Goal: Information Seeking & Learning: Learn about a topic

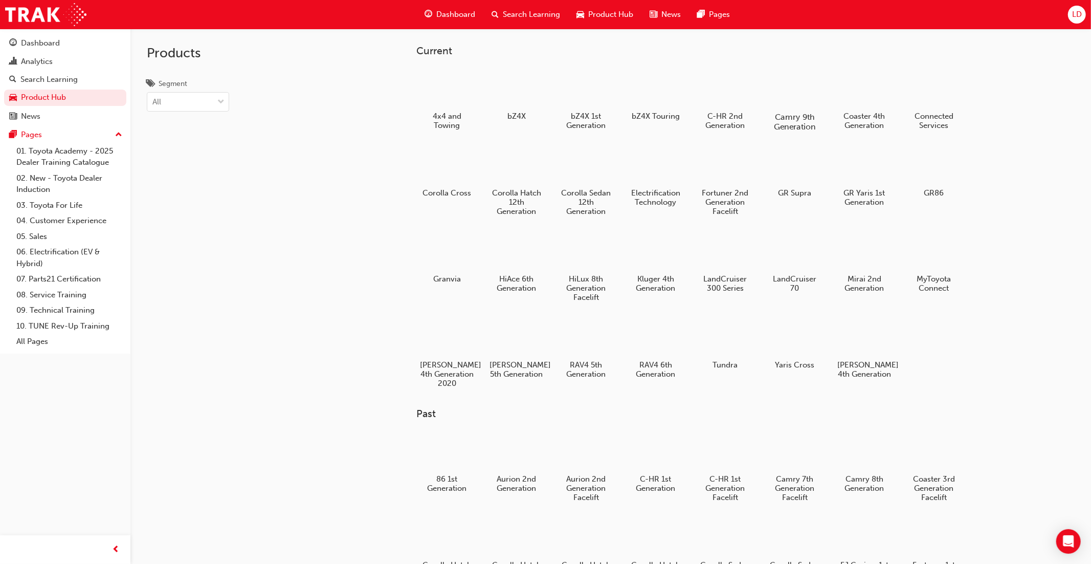
click at [796, 94] on div at bounding box center [794, 87] width 57 height 40
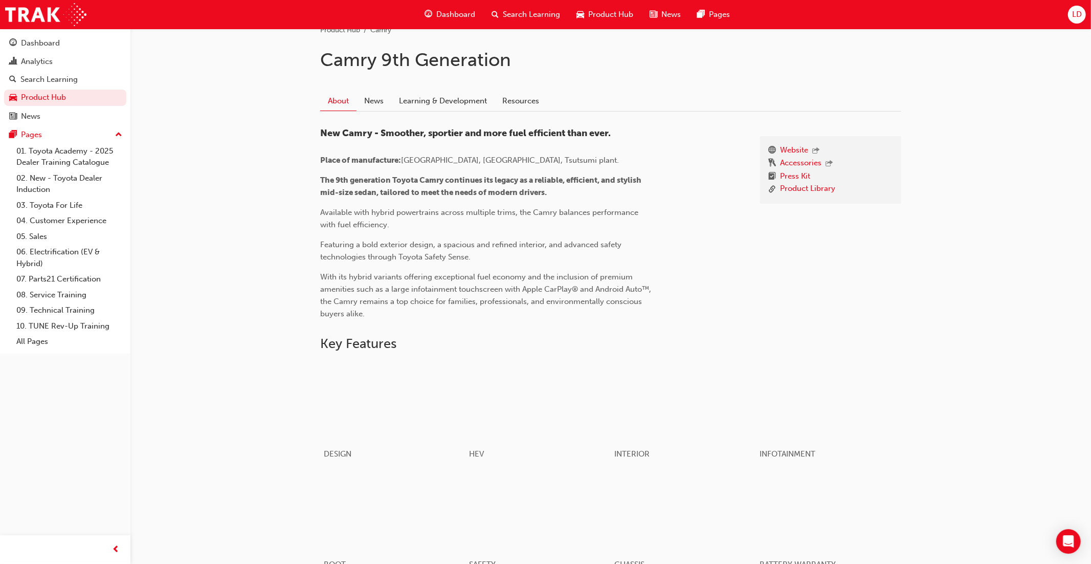
scroll to position [184, 0]
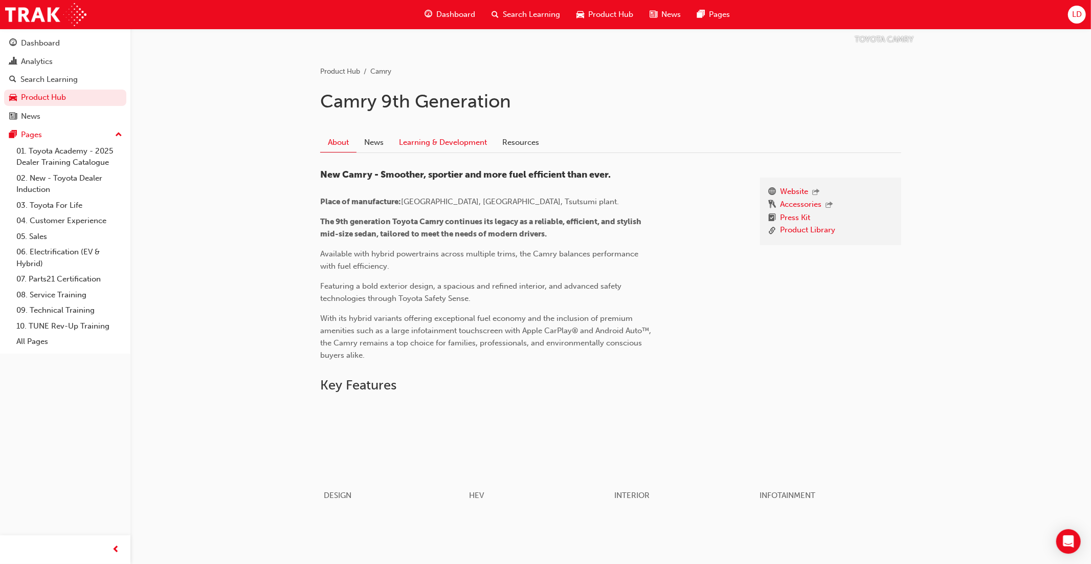
click at [448, 141] on link "Learning & Development" at bounding box center [442, 141] width 103 height 19
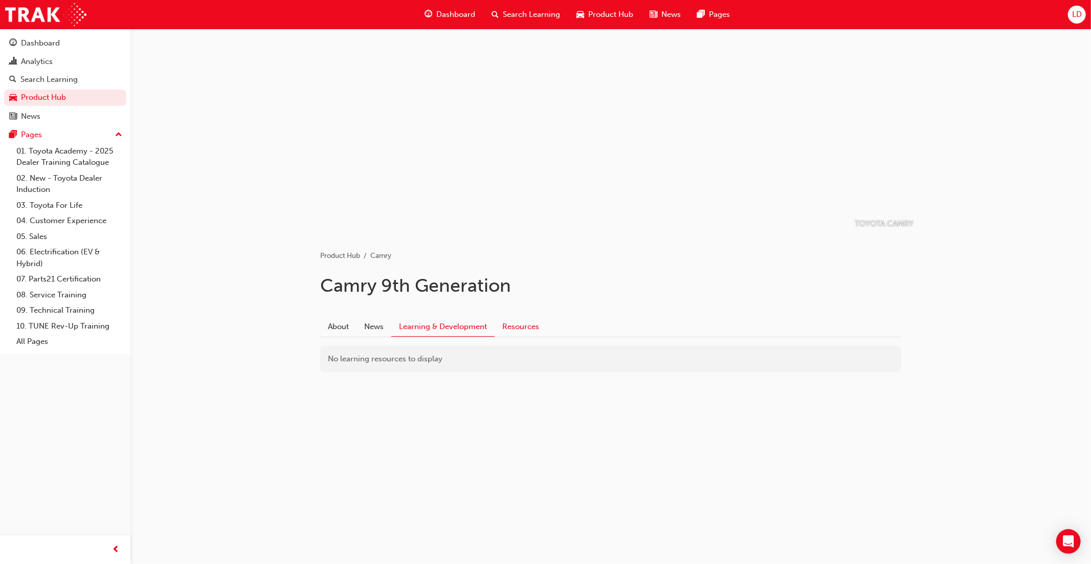
click at [532, 325] on link "Resources" at bounding box center [521, 326] width 52 height 19
drag, startPoint x: 379, startPoint y: 477, endPoint x: 335, endPoint y: 453, distance: 50.6
click at [329, 451] on ul "Website Accessories Press Kit" at bounding box center [610, 464] width 581 height 35
copy ul "Website Accessories Press Kit"
click at [606, 13] on span "Product Hub" at bounding box center [610, 15] width 45 height 12
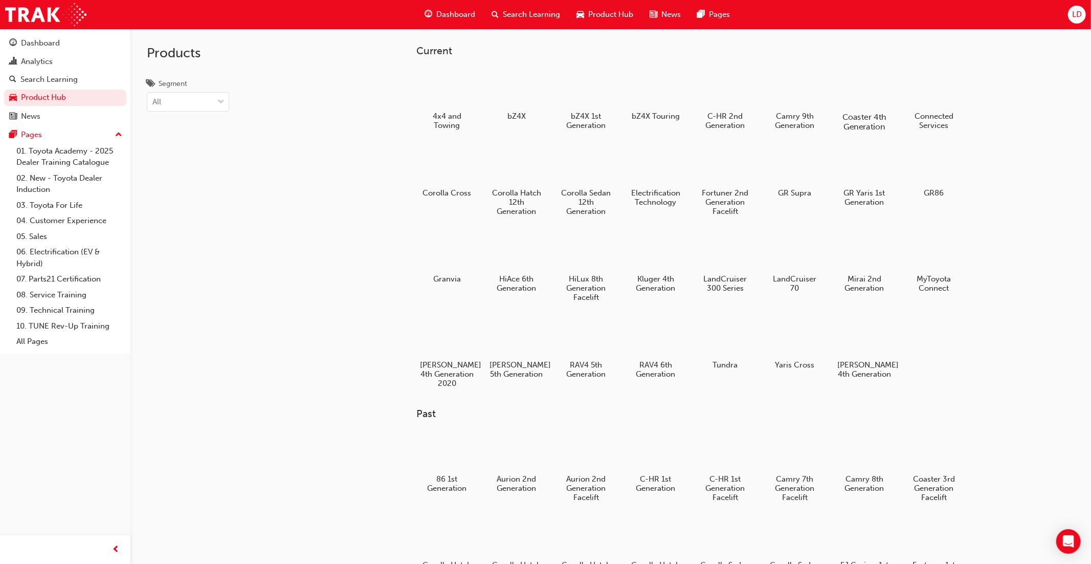
click at [868, 100] on div at bounding box center [864, 87] width 57 height 40
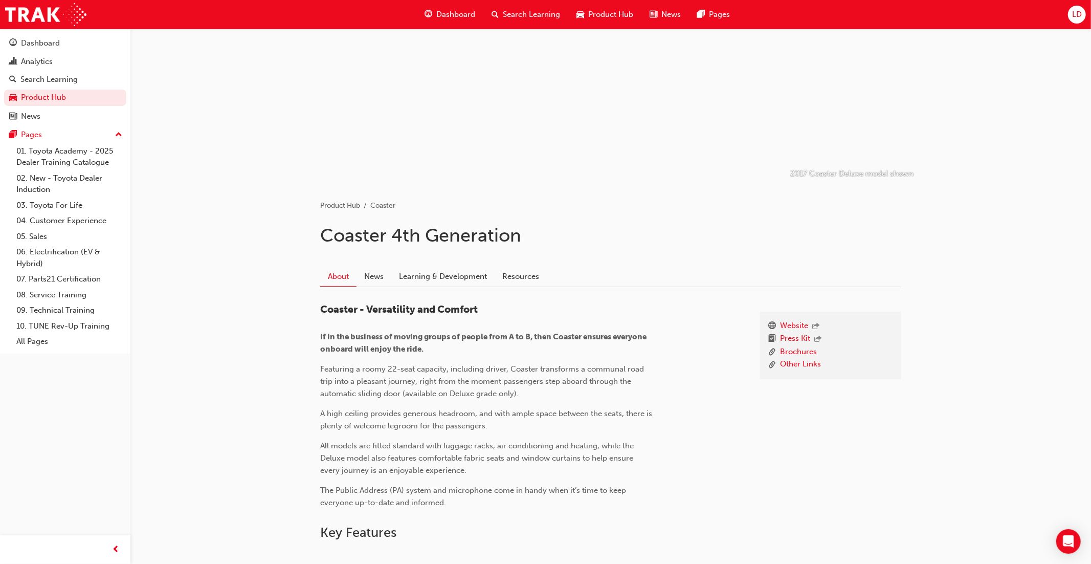
scroll to position [45, 0]
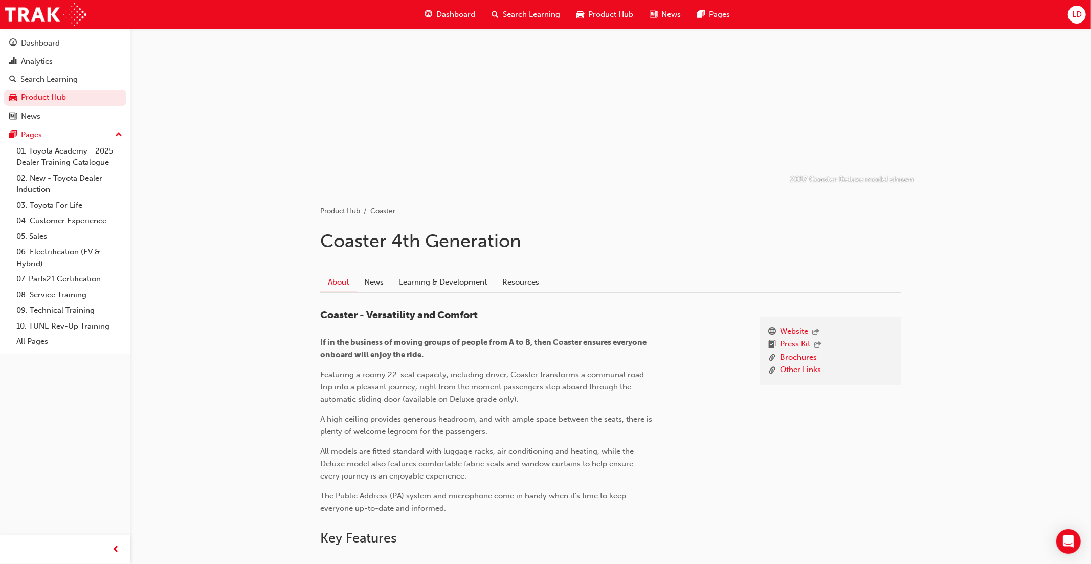
click at [370, 280] on link "News" at bounding box center [374, 281] width 35 height 19
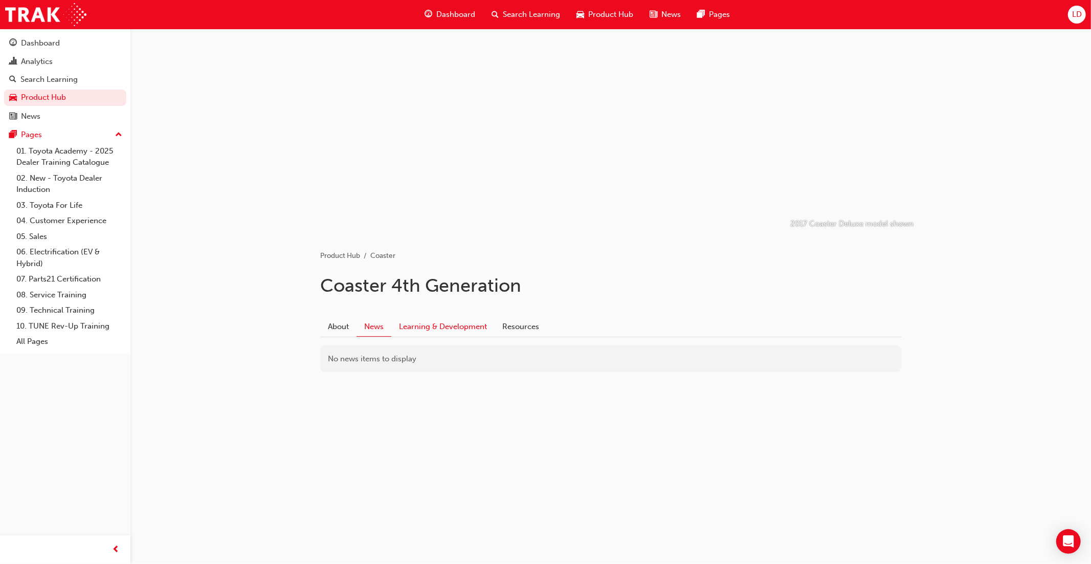
click at [455, 324] on link "Learning & Development" at bounding box center [442, 326] width 103 height 19
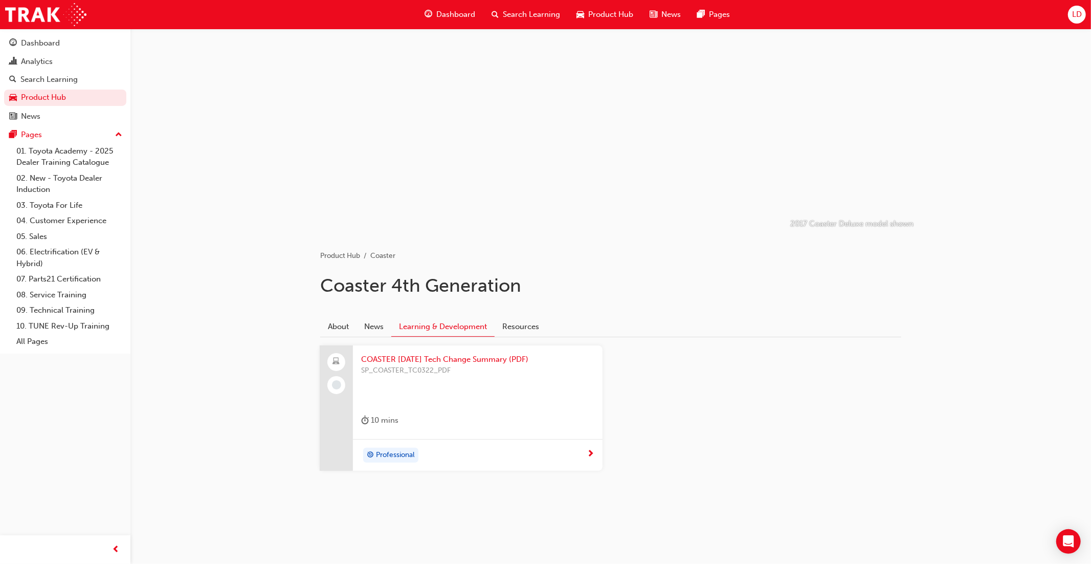
click at [494, 362] on span "COASTER [DATE] Tech Change Summary (PDF)" at bounding box center [477, 359] width 233 height 12
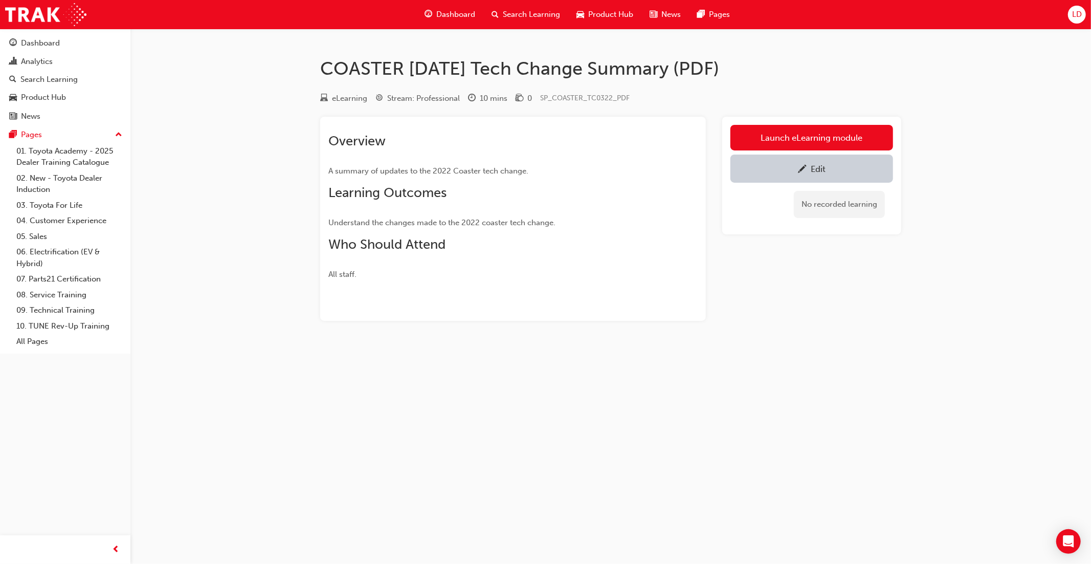
drag, startPoint x: 761, startPoint y: 70, endPoint x: 323, endPoint y: 72, distance: 438.4
click at [323, 72] on h1 "COASTER [DATE] Tech Change Summary (PDF)" at bounding box center [610, 68] width 581 height 23
copy h1 "COASTER [DATE] Tech Change Summary (PDF)"
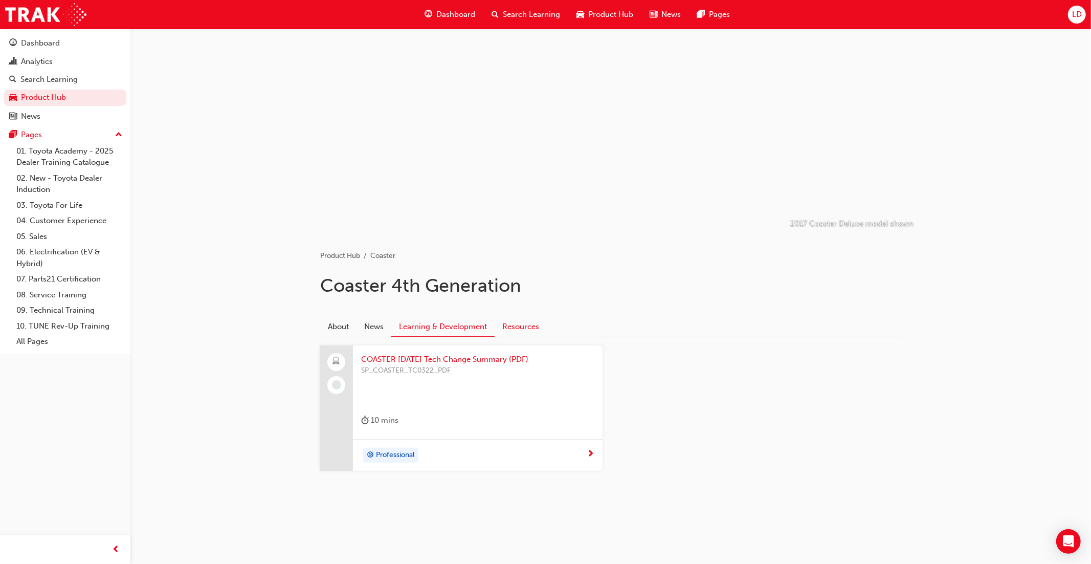
click at [521, 329] on link "Resources" at bounding box center [521, 326] width 52 height 19
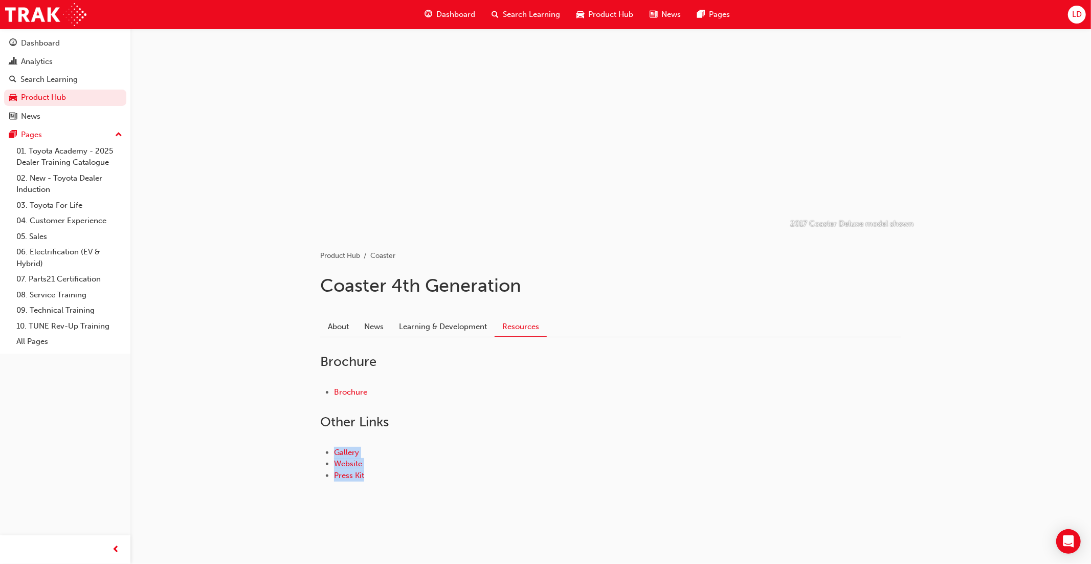
drag, startPoint x: 378, startPoint y: 476, endPoint x: 332, endPoint y: 451, distance: 52.2
click at [332, 451] on ul "Gallery Website Press Kit" at bounding box center [610, 464] width 581 height 35
copy ul "Gallery Website Press Kit"
click at [614, 18] on span "Product Hub" at bounding box center [610, 15] width 45 height 12
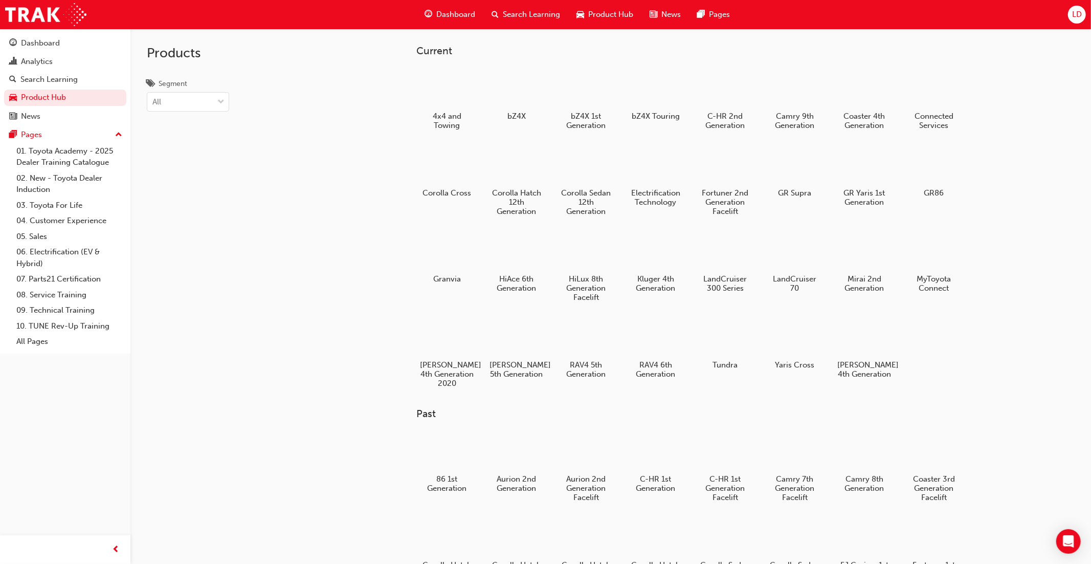
click at [594, 341] on div at bounding box center [586, 337] width 54 height 38
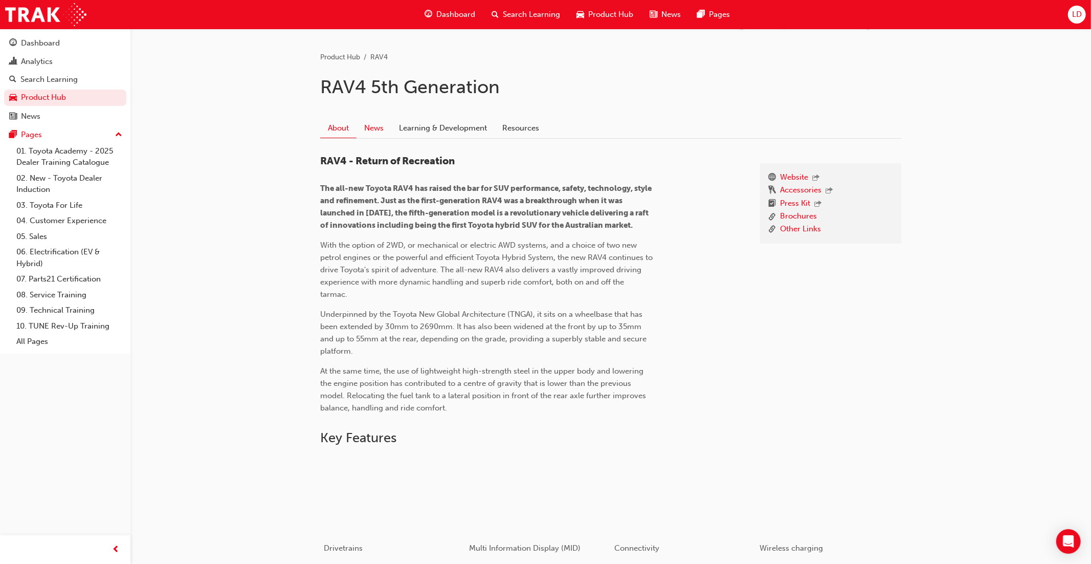
scroll to position [198, 0]
click at [382, 124] on link "News" at bounding box center [374, 128] width 35 height 19
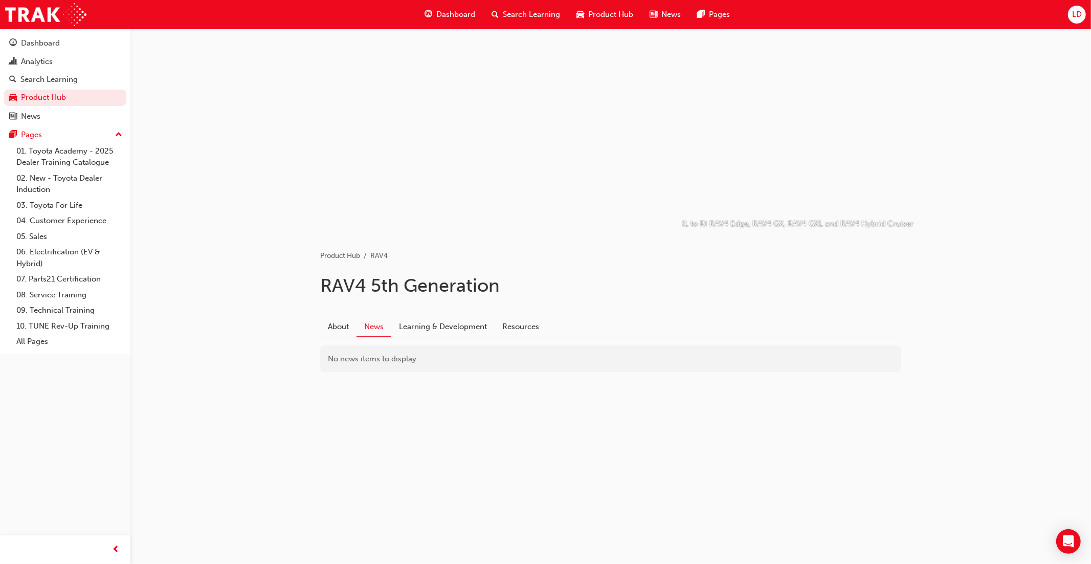
click at [597, 17] on span "Product Hub" at bounding box center [610, 15] width 45 height 12
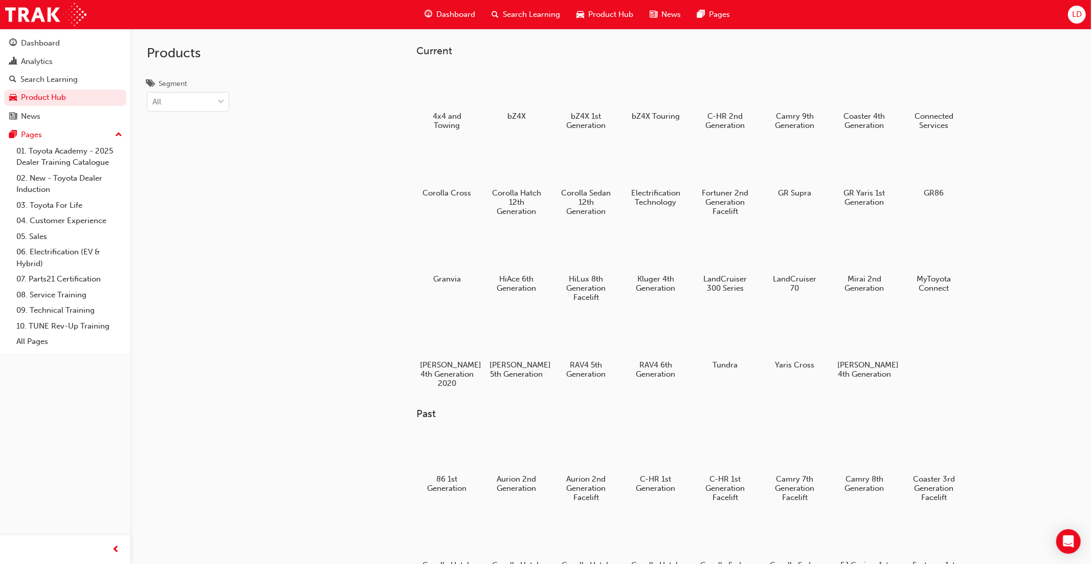
click at [529, 339] on div at bounding box center [517, 337] width 54 height 38
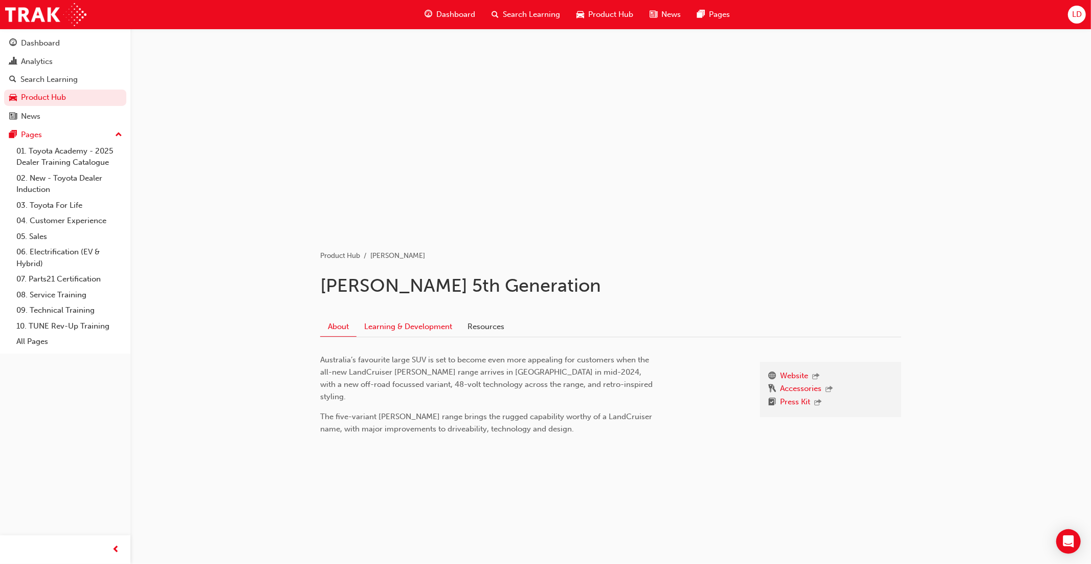
click at [439, 327] on link "Learning & Development" at bounding box center [408, 326] width 103 height 19
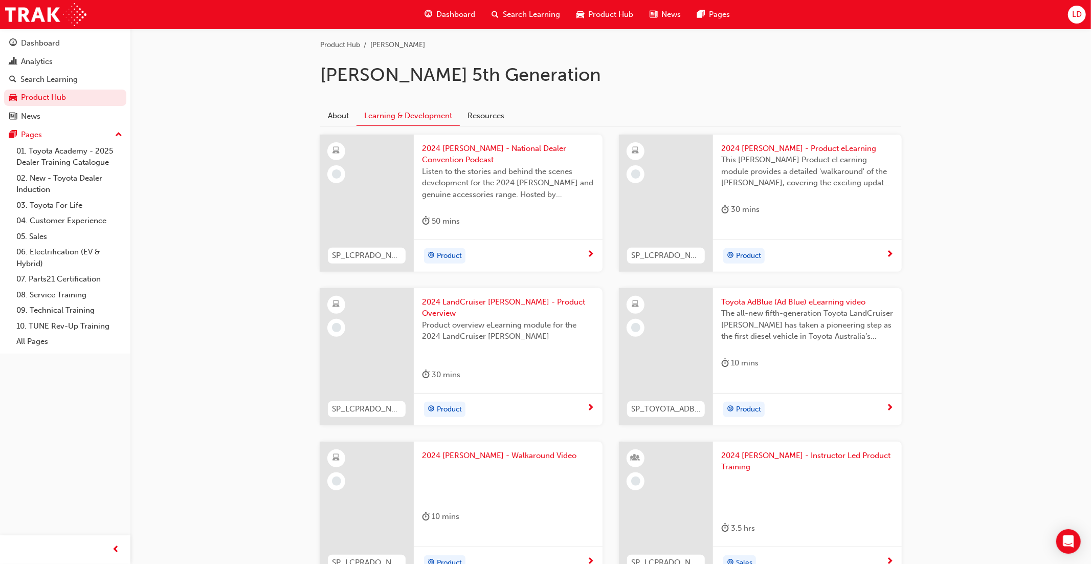
scroll to position [193, 0]
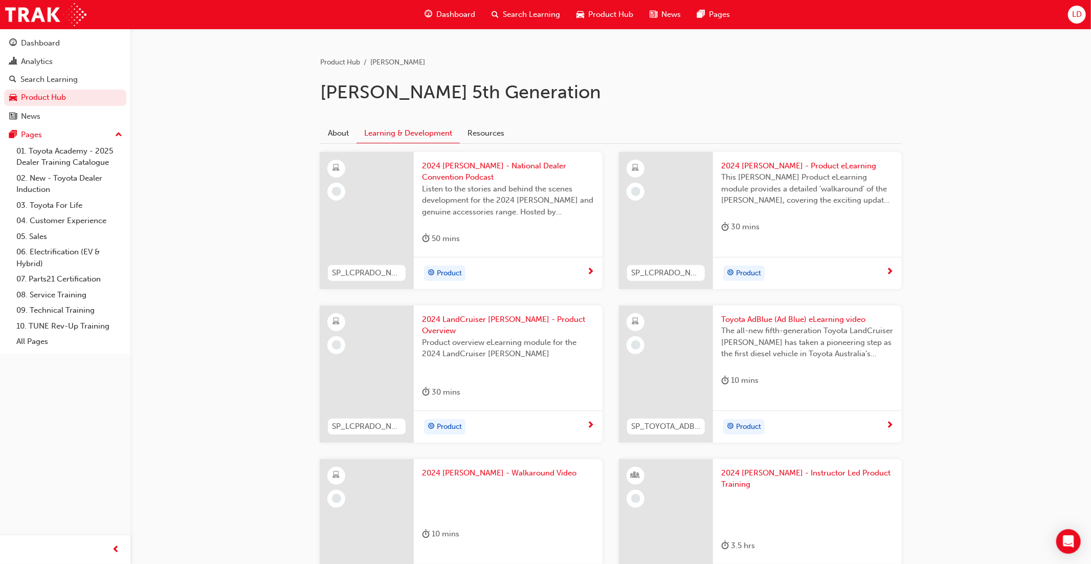
click at [599, 14] on span "Product Hub" at bounding box center [610, 15] width 45 height 12
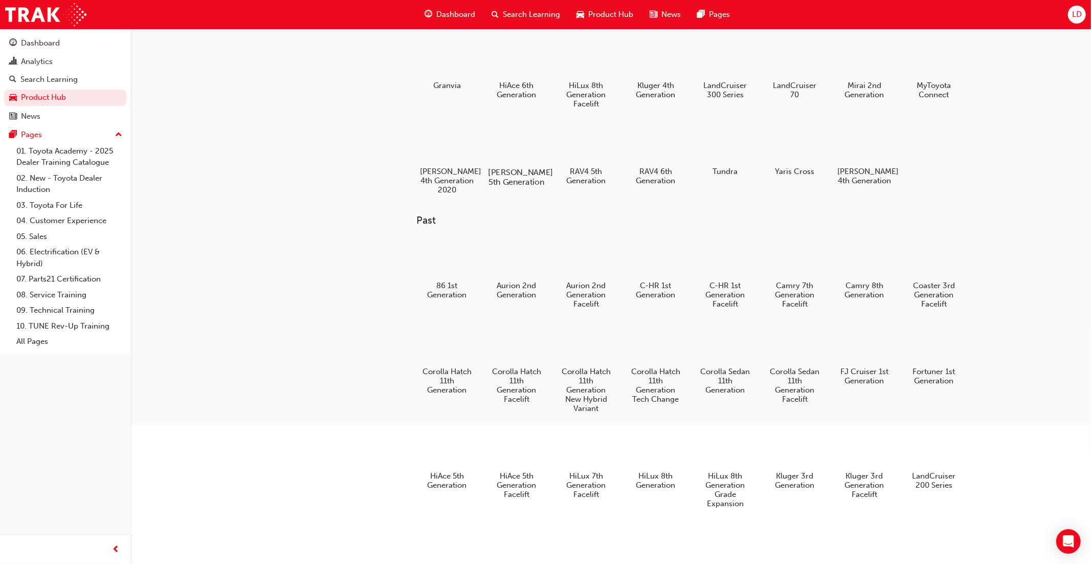
click at [516, 156] on div at bounding box center [516, 142] width 57 height 40
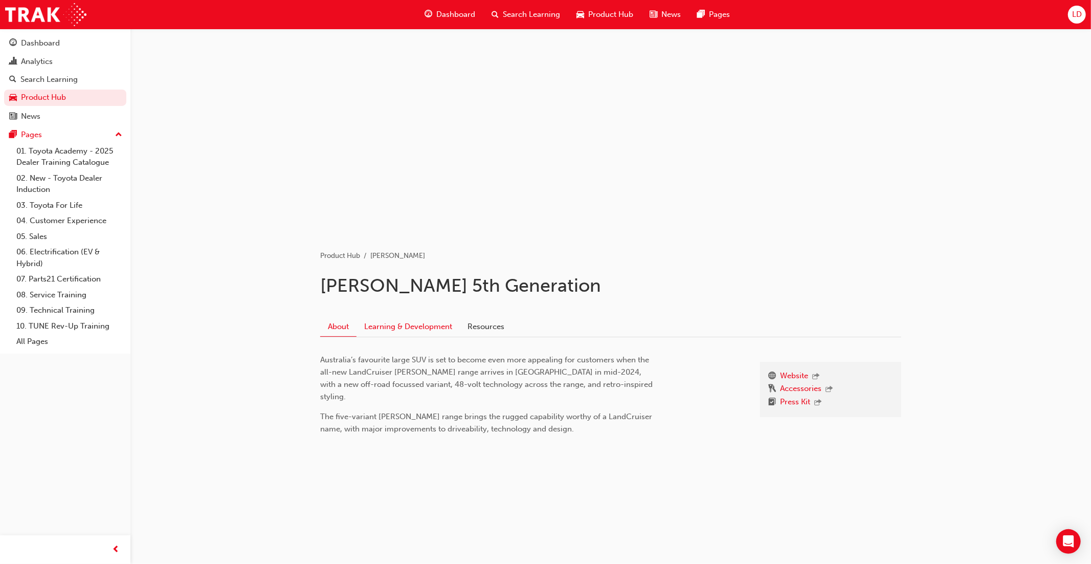
click at [393, 328] on link "Learning & Development" at bounding box center [408, 326] width 103 height 19
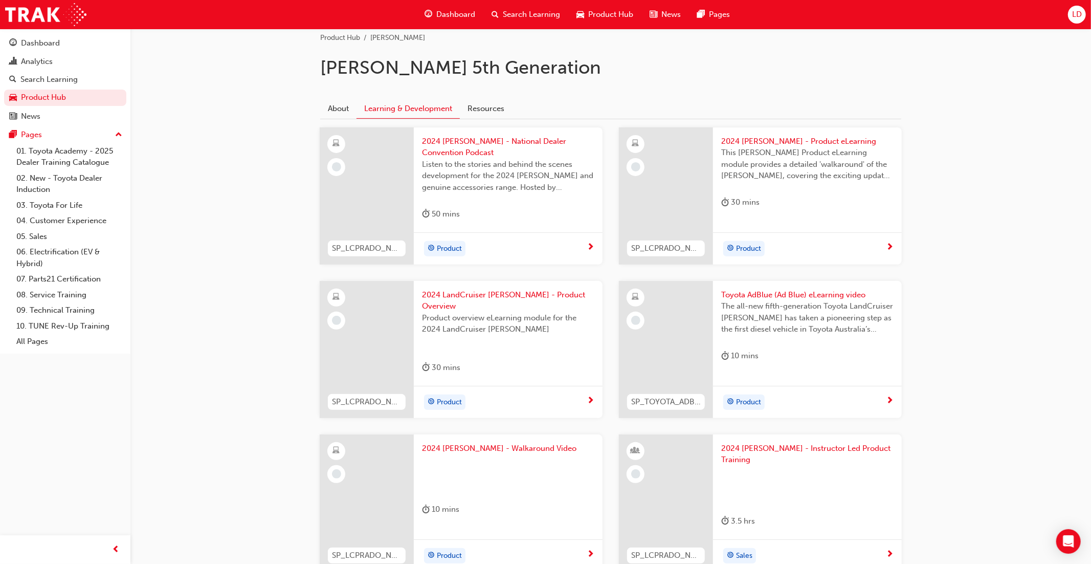
scroll to position [234, 0]
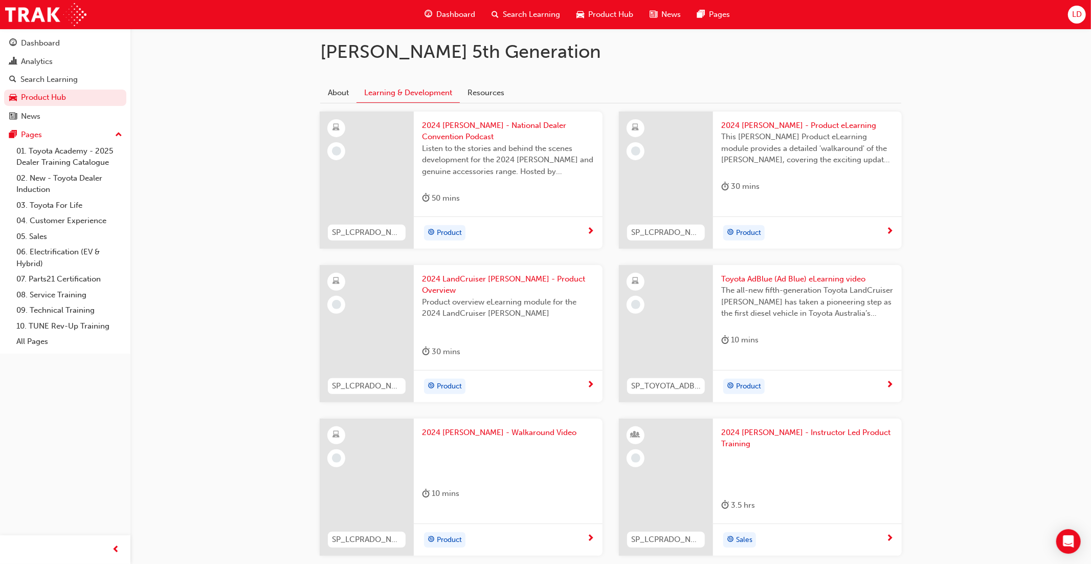
click at [596, 14] on span "Product Hub" at bounding box center [610, 15] width 45 height 12
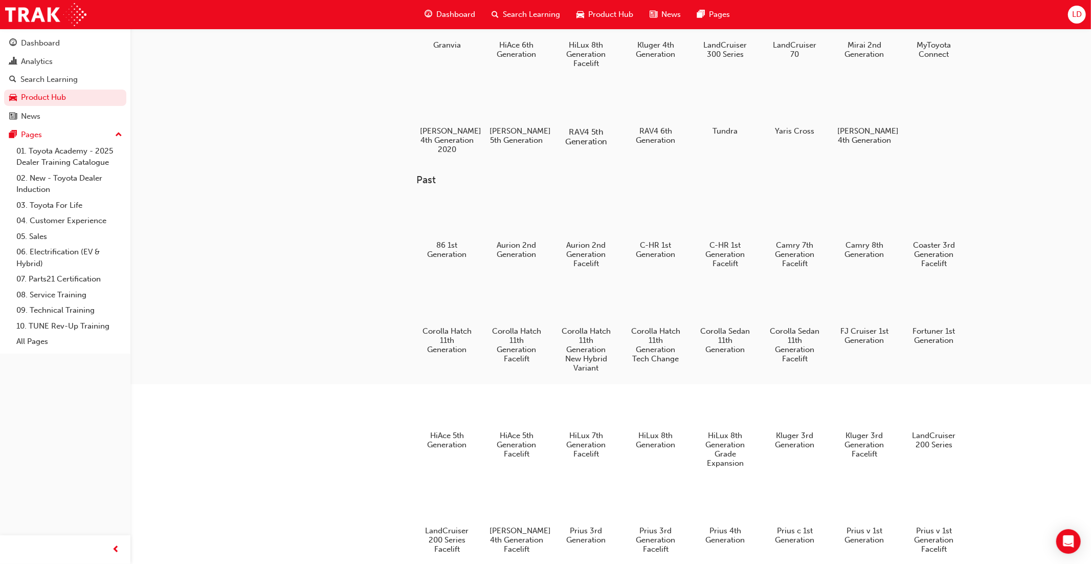
click at [591, 109] on div at bounding box center [586, 102] width 57 height 40
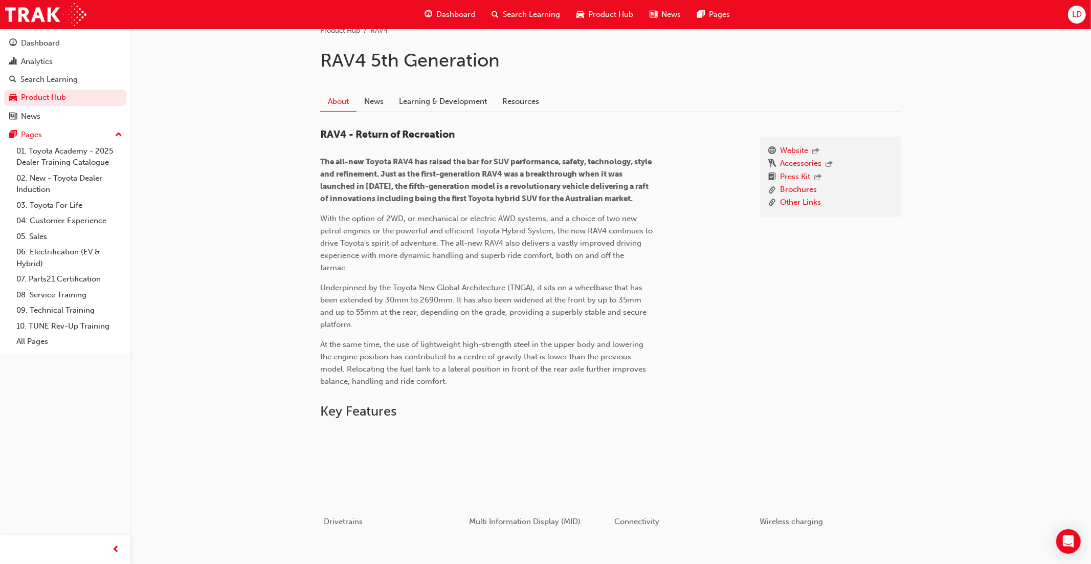
scroll to position [222, 0]
click at [443, 106] on link "Learning & Development" at bounding box center [442, 104] width 103 height 19
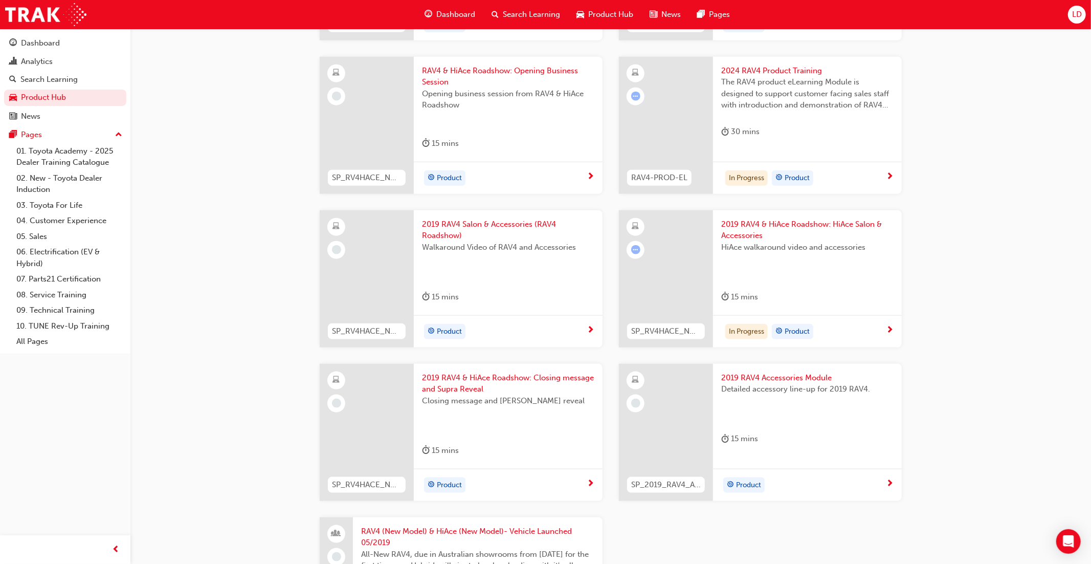
scroll to position [853, 0]
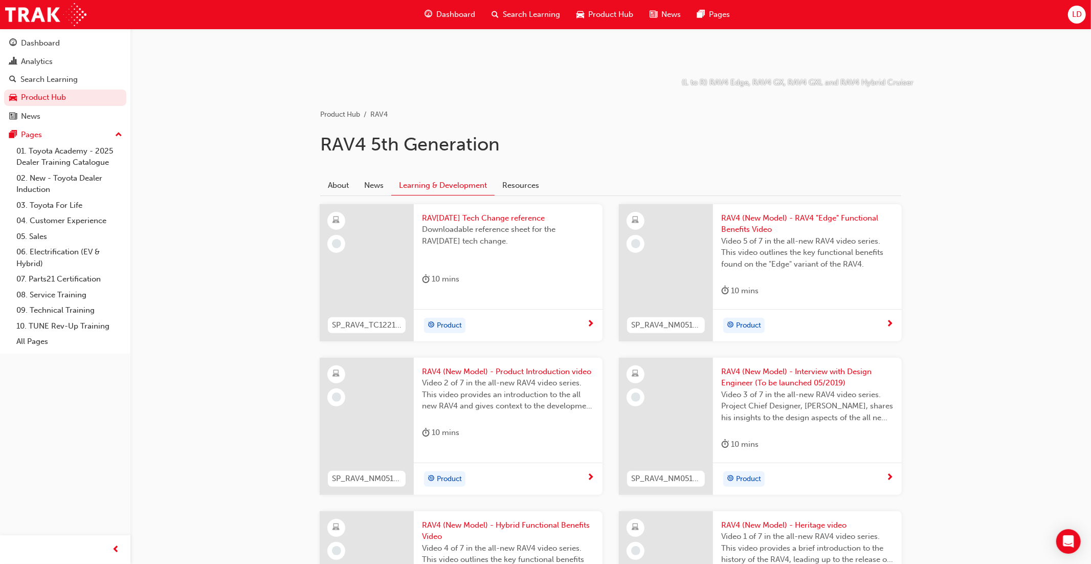
scroll to position [140, 0]
click at [522, 184] on link "Resources" at bounding box center [521, 185] width 52 height 19
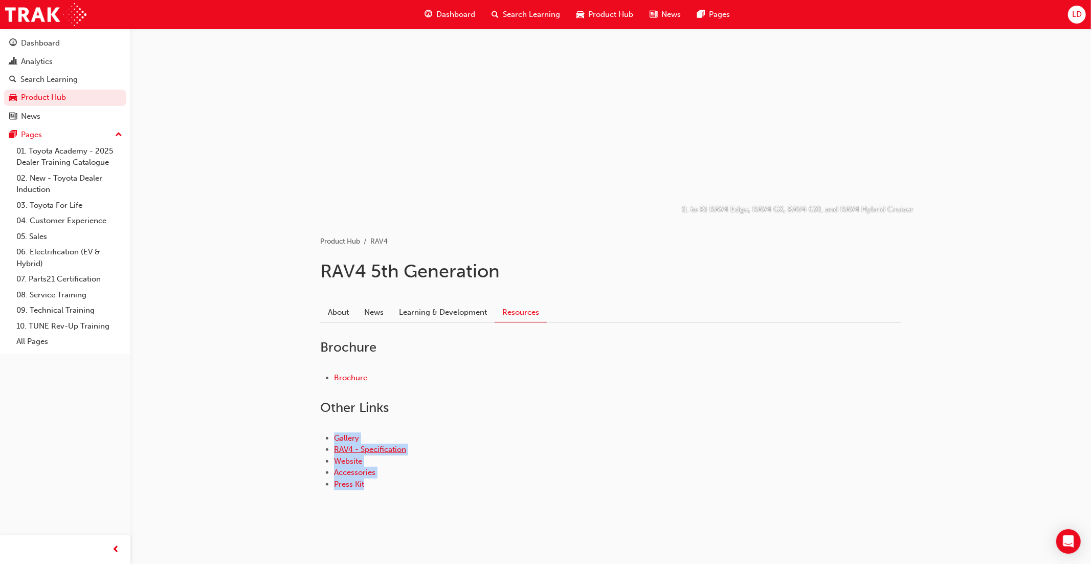
drag, startPoint x: 384, startPoint y: 486, endPoint x: 335, endPoint y: 442, distance: 65.5
click at [332, 442] on ul "Gallery RAV4 - Specification Website Accessories Press Kit" at bounding box center [610, 461] width 581 height 58
click at [376, 485] on li "Press Kit" at bounding box center [617, 484] width 567 height 12
drag, startPoint x: 364, startPoint y: 479, endPoint x: 335, endPoint y: 440, distance: 49.3
click at [335, 440] on div "Gallery RAV4 - Specification Website Accessories Press Kit" at bounding box center [610, 461] width 581 height 91
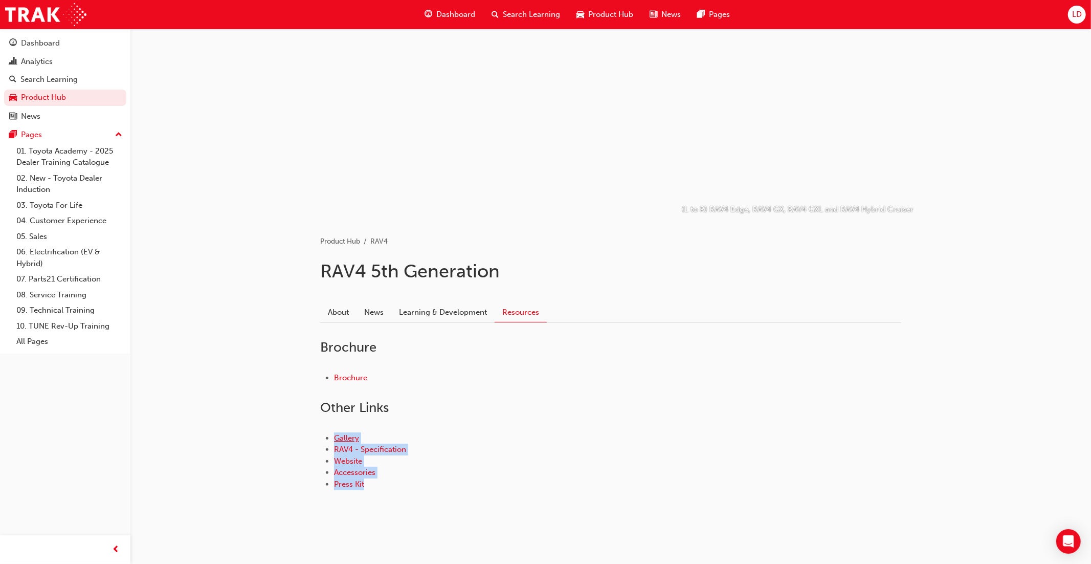
copy ul "Gallery RAV4 - Specification Website Accessories Press Kit"
click at [608, 15] on span "Product Hub" at bounding box center [610, 15] width 45 height 12
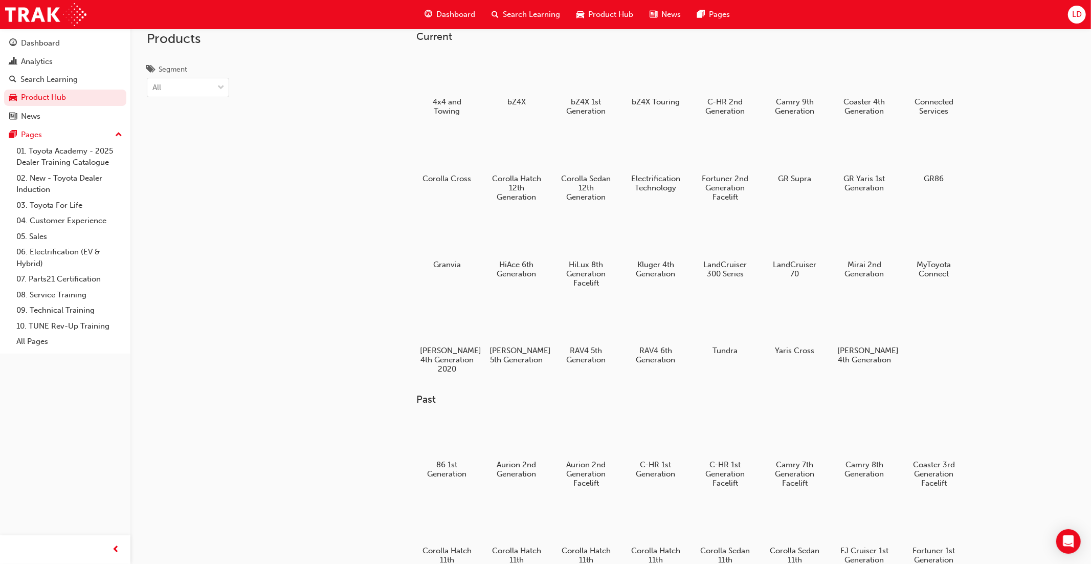
click at [806, 162] on div at bounding box center [795, 150] width 54 height 38
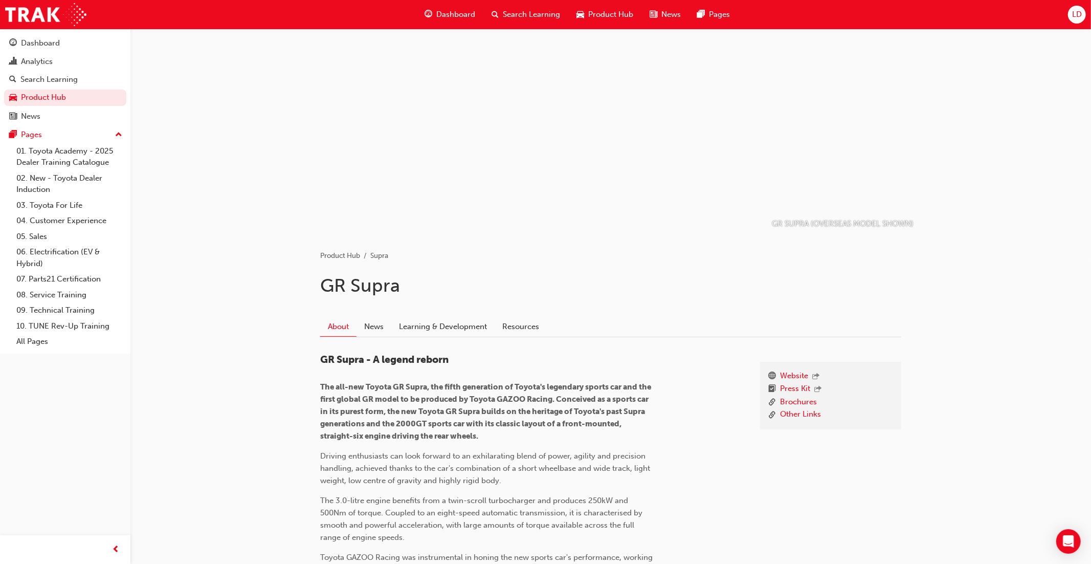
scroll to position [21, 0]
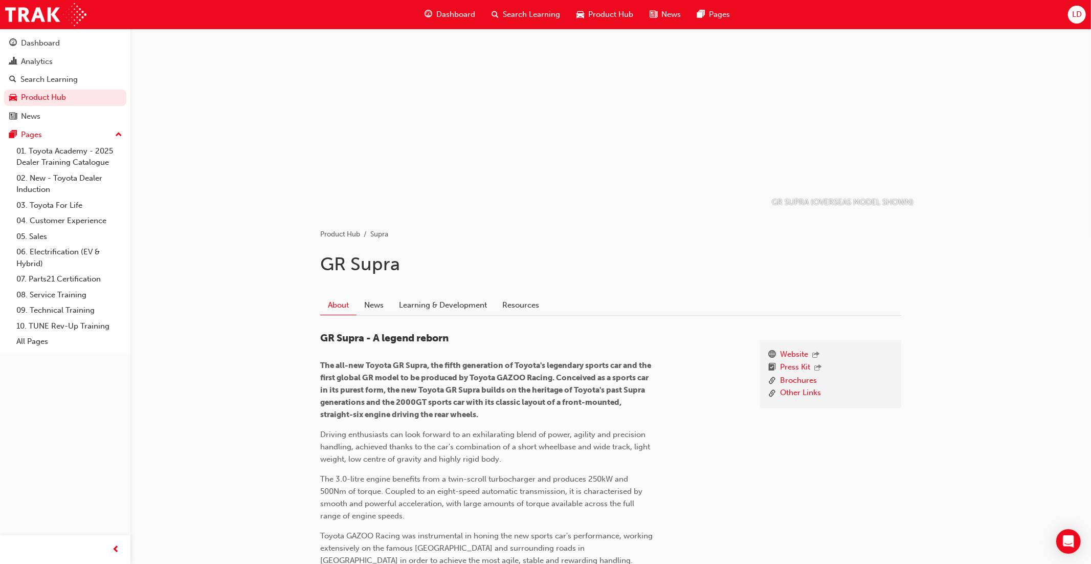
click at [370, 304] on link "News" at bounding box center [374, 304] width 35 height 19
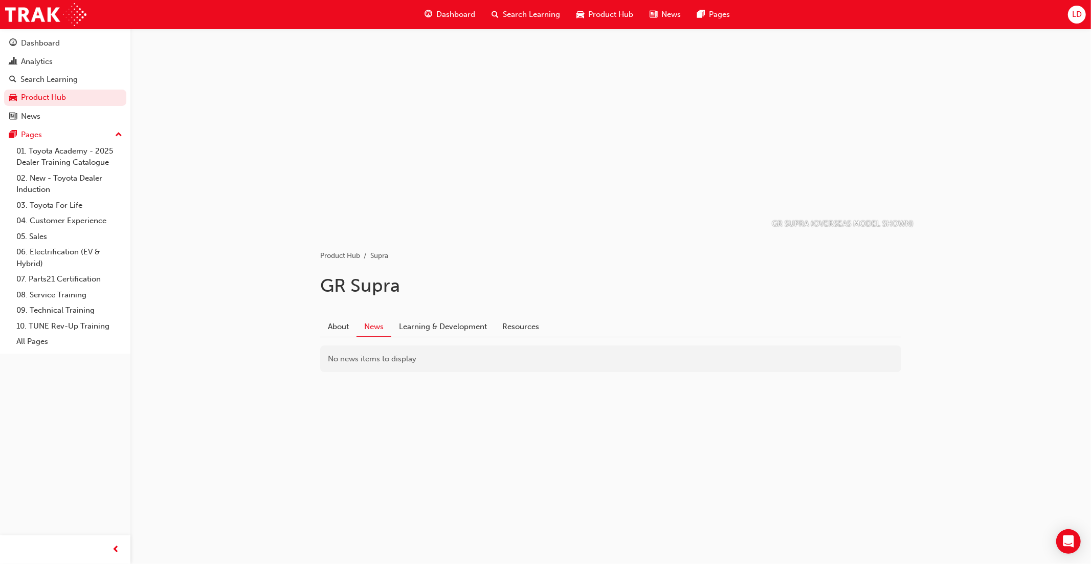
click at [603, 17] on span "Product Hub" at bounding box center [610, 15] width 45 height 12
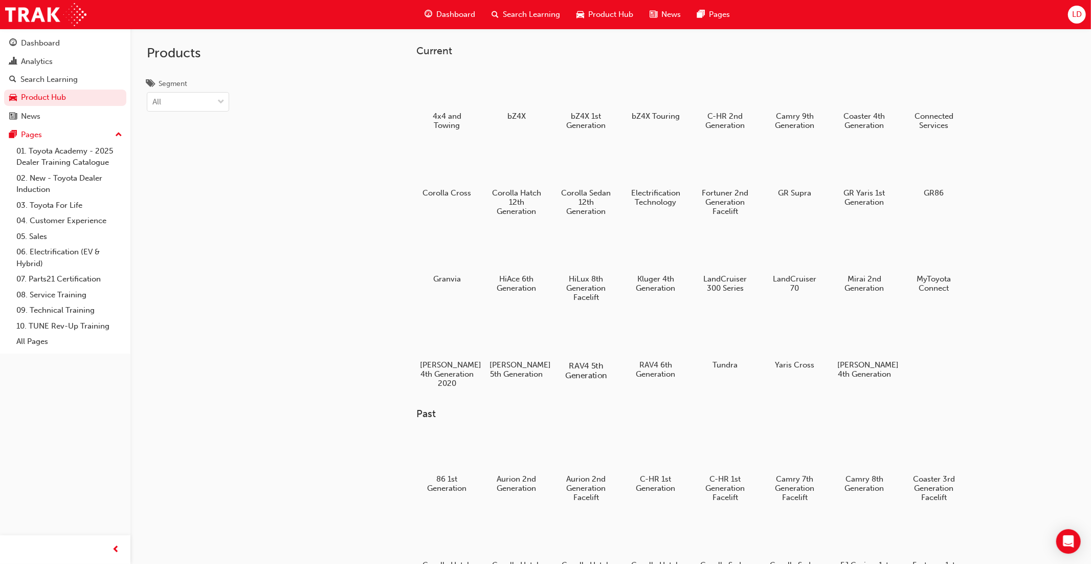
click at [584, 332] on div at bounding box center [586, 336] width 57 height 41
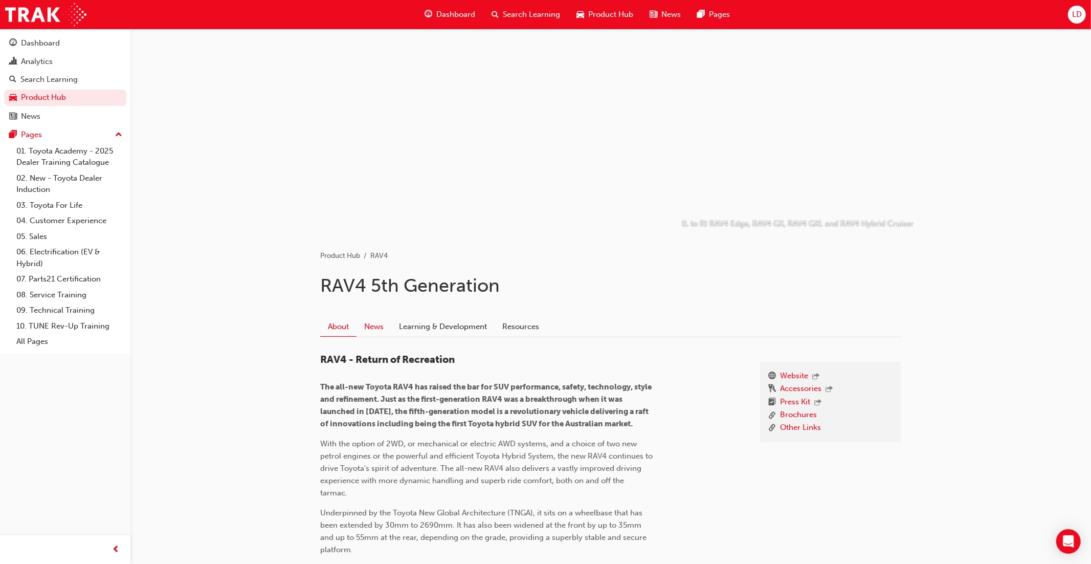
click at [371, 325] on link "News" at bounding box center [374, 326] width 35 height 19
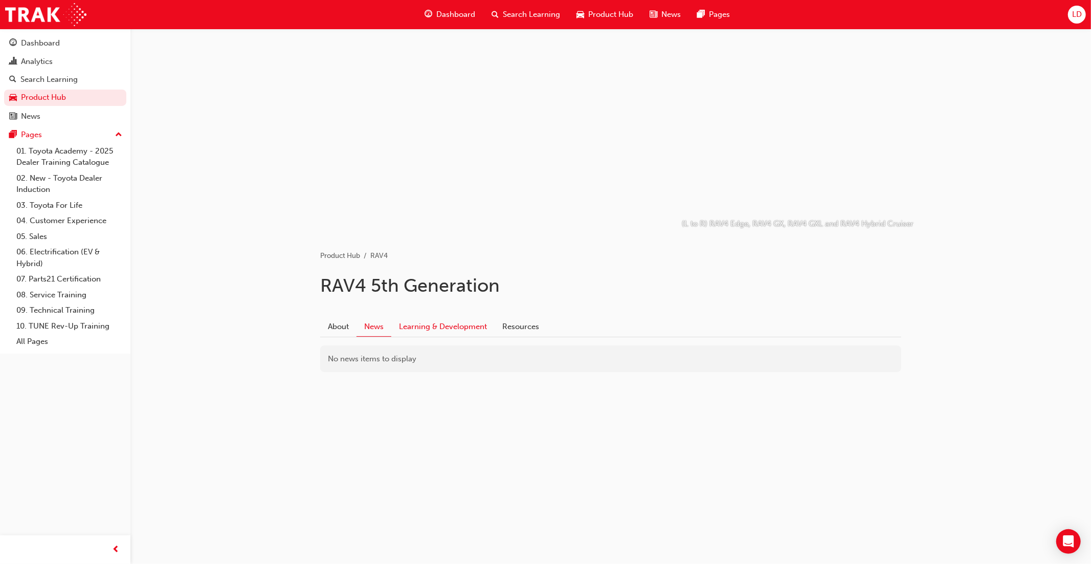
click at [455, 327] on link "Learning & Development" at bounding box center [442, 326] width 103 height 19
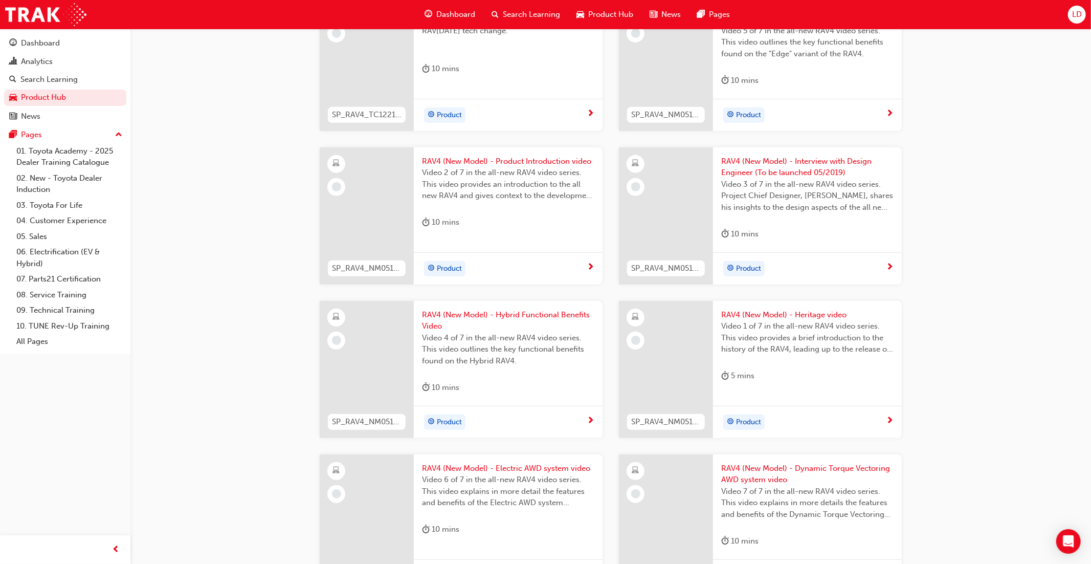
scroll to position [353, 0]
click at [602, 16] on span "Product Hub" at bounding box center [610, 15] width 45 height 12
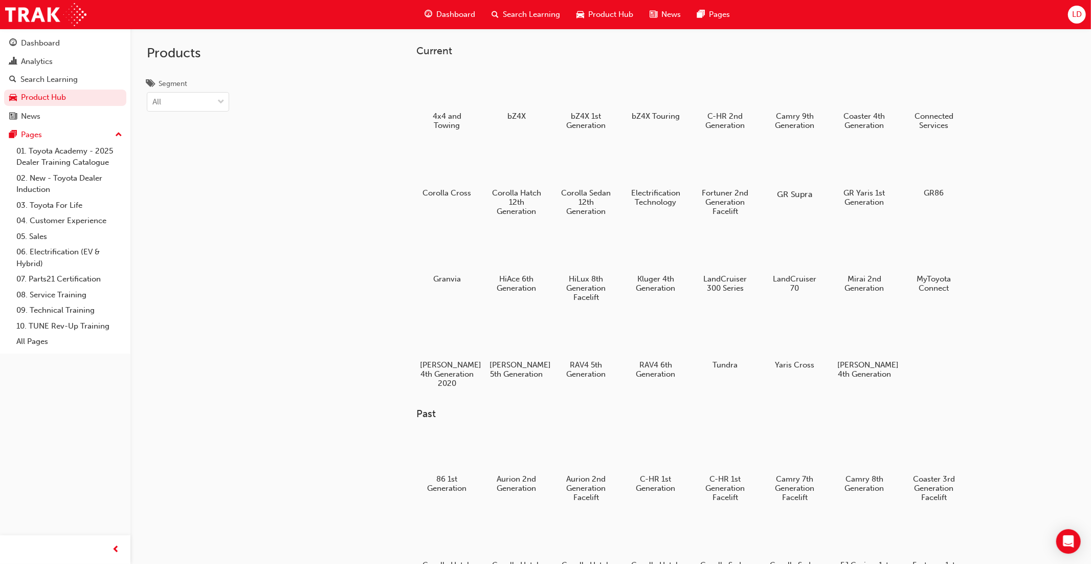
click at [789, 161] on div at bounding box center [794, 164] width 57 height 41
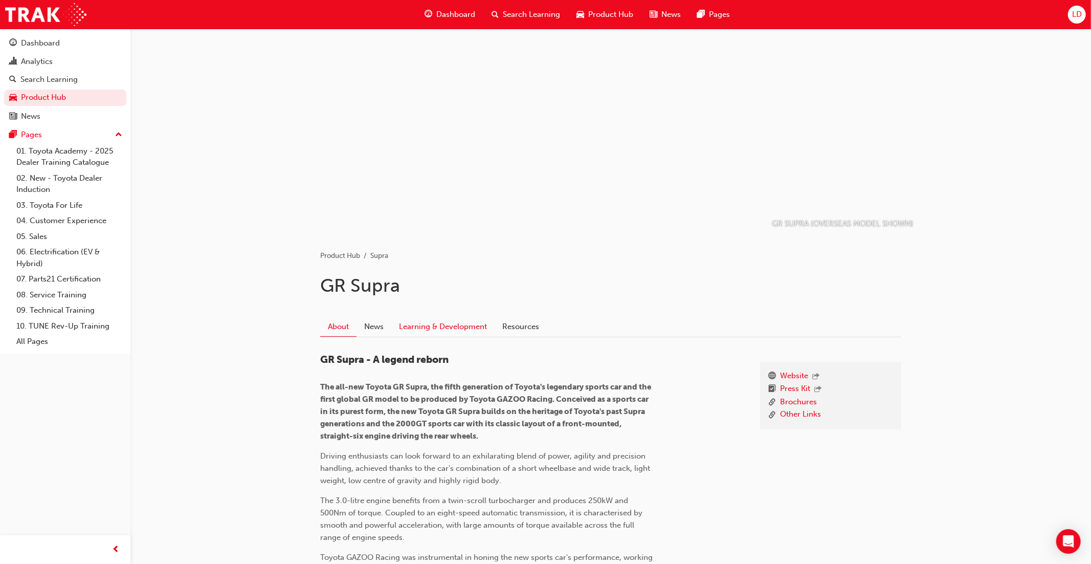
click at [472, 329] on link "Learning & Development" at bounding box center [442, 326] width 103 height 19
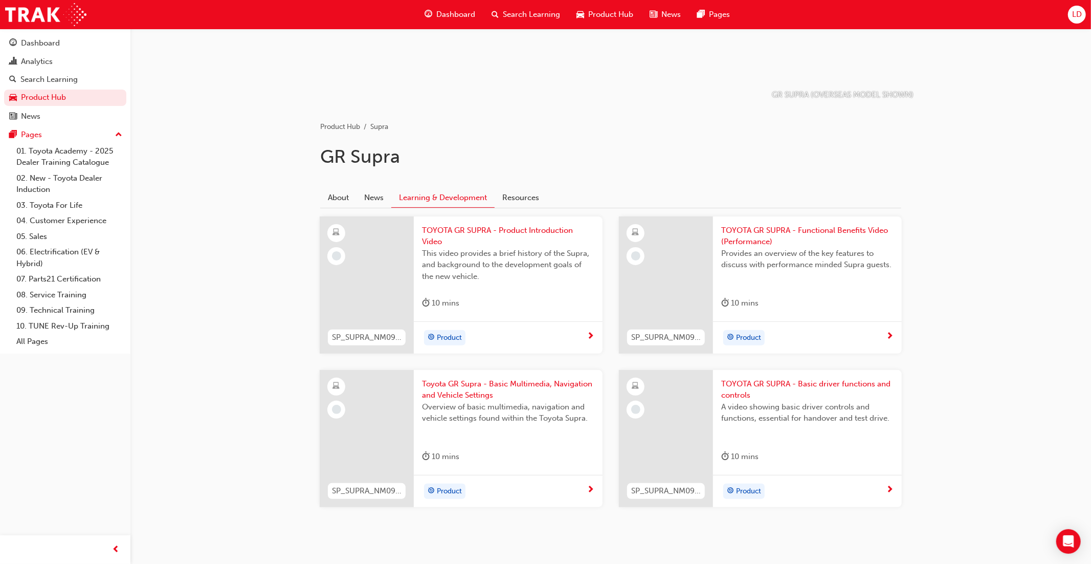
scroll to position [146, 0]
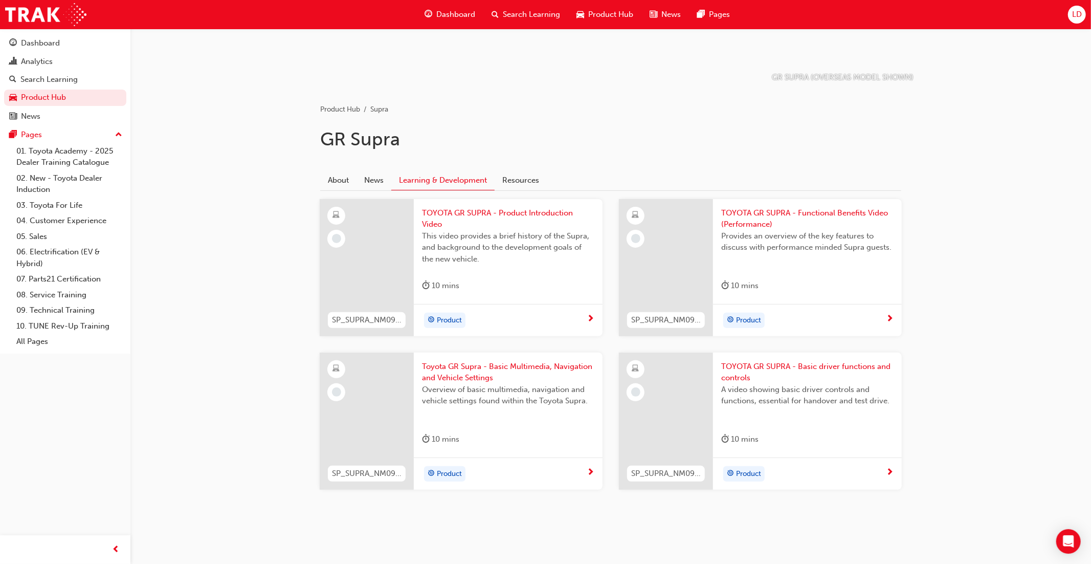
click at [482, 268] on div "This video provides a brief history of the Supra, and background to the develop…" at bounding box center [508, 250] width 172 height 41
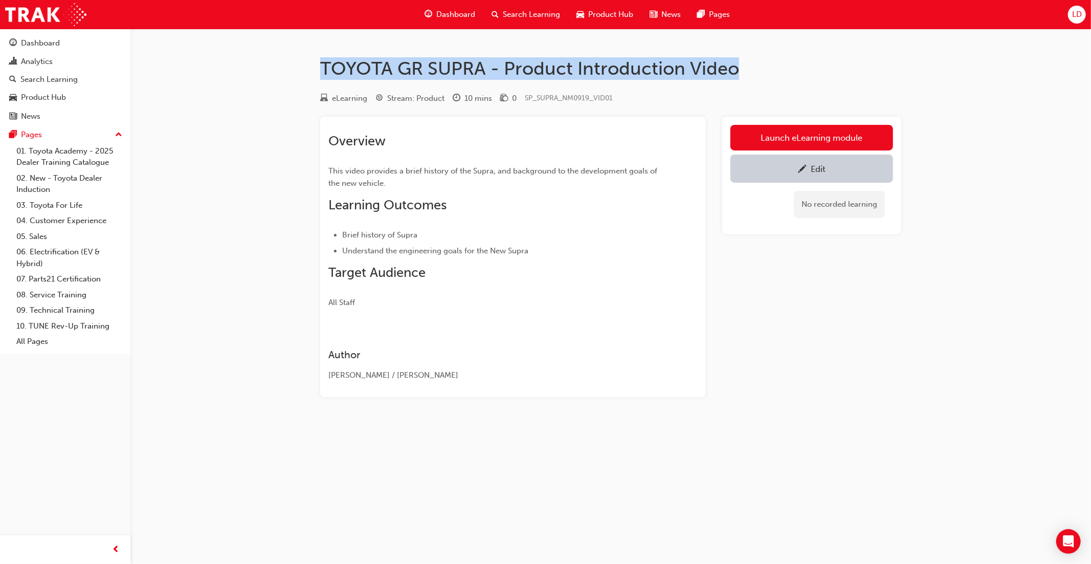
drag, startPoint x: 741, startPoint y: 69, endPoint x: 311, endPoint y: 69, distance: 430.2
click at [311, 69] on div "TOYOTA GR SUPRA - Product Introduction Video eLearning Stream: Product 10 mins …" at bounding box center [611, 243] width 614 height 372
copy h1 "TOYOTA GR SUPRA - Product Introduction Video"
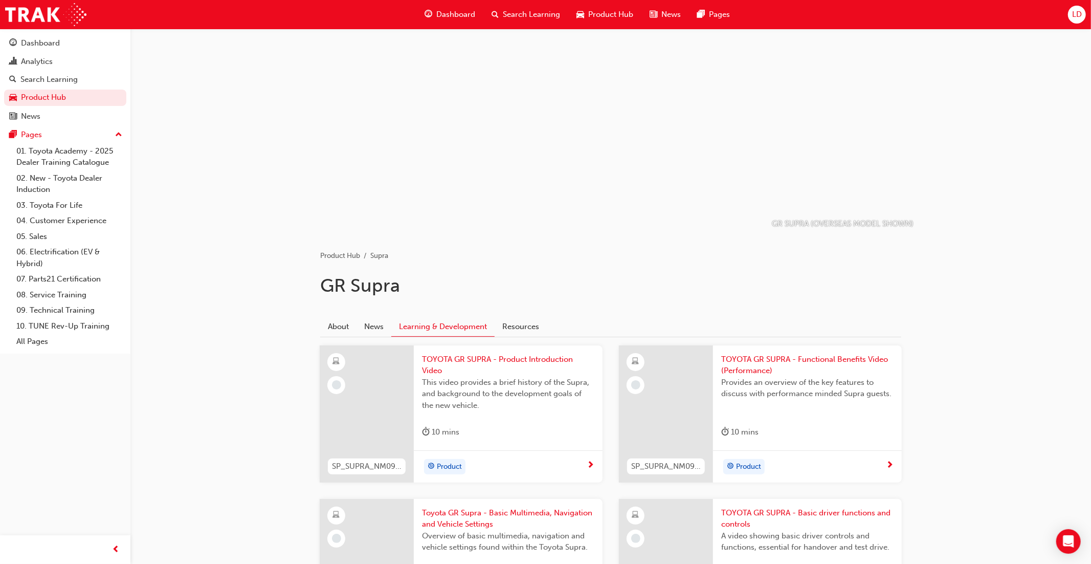
scroll to position [146, 0]
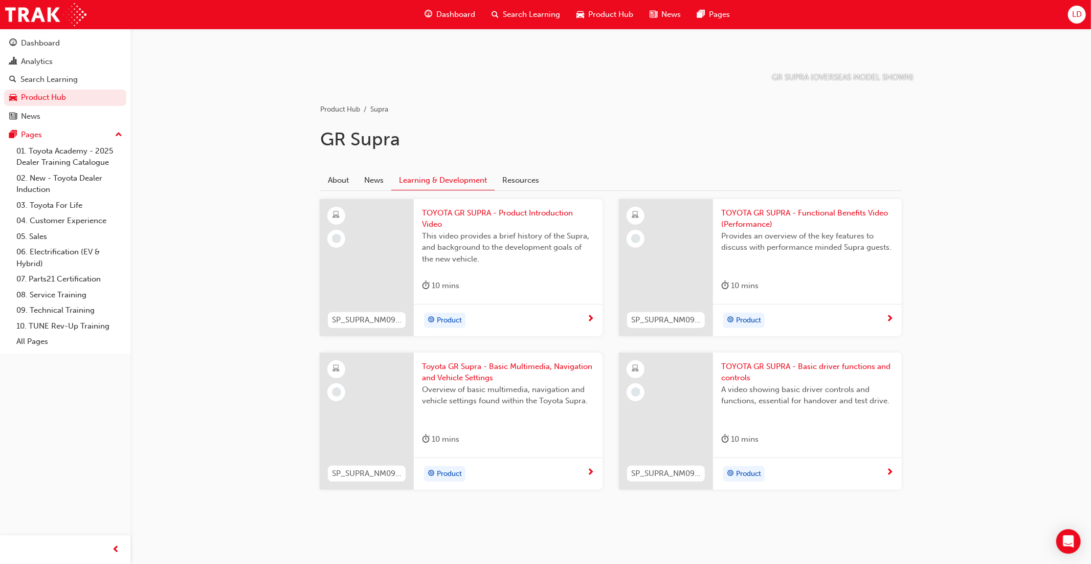
click at [749, 221] on span "TOYOTA GR SUPRA - Functional Benefits Video (Performance)" at bounding box center [807, 218] width 172 height 23
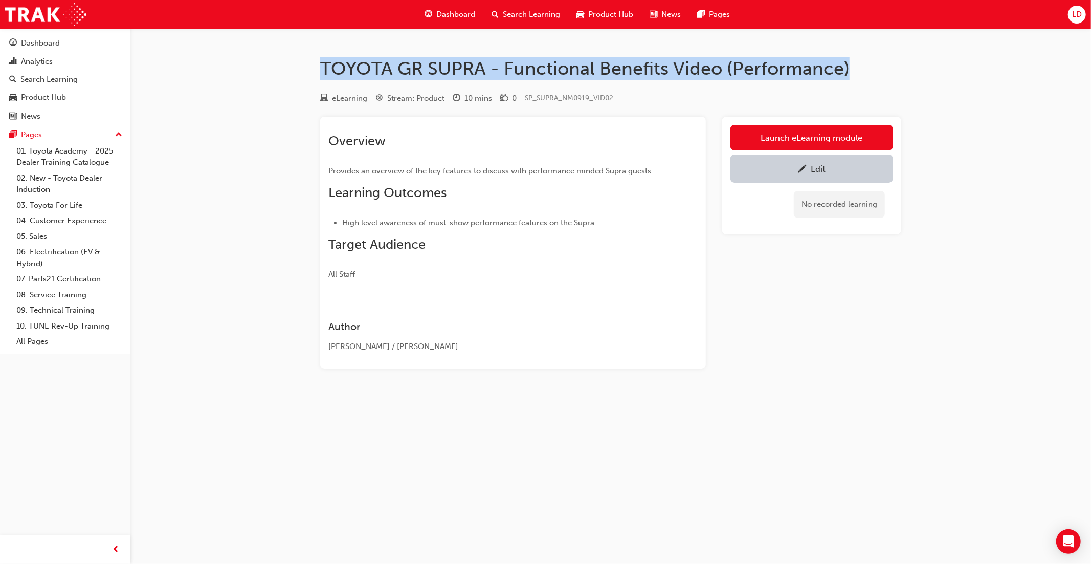
drag, startPoint x: 850, startPoint y: 69, endPoint x: 319, endPoint y: 66, distance: 531.5
click at [319, 66] on div "TOYOTA GR SUPRA - Functional Benefits Video (Performance) eLearning Stream: Pro…" at bounding box center [611, 229] width 614 height 344
copy h1 "TOYOTA GR SUPRA - Functional Benefits Video (Performance)"
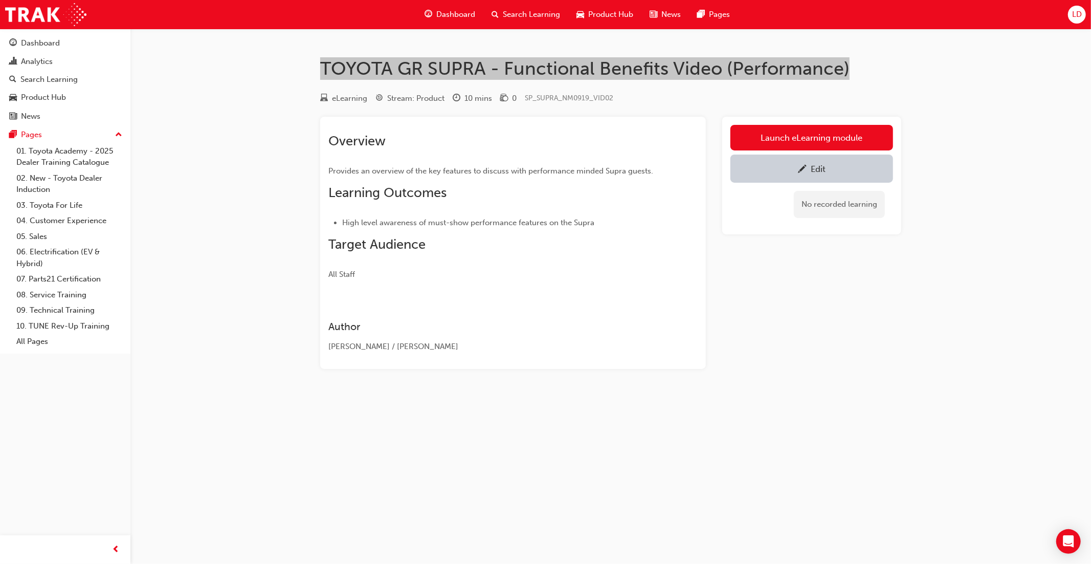
scroll to position [146, 0]
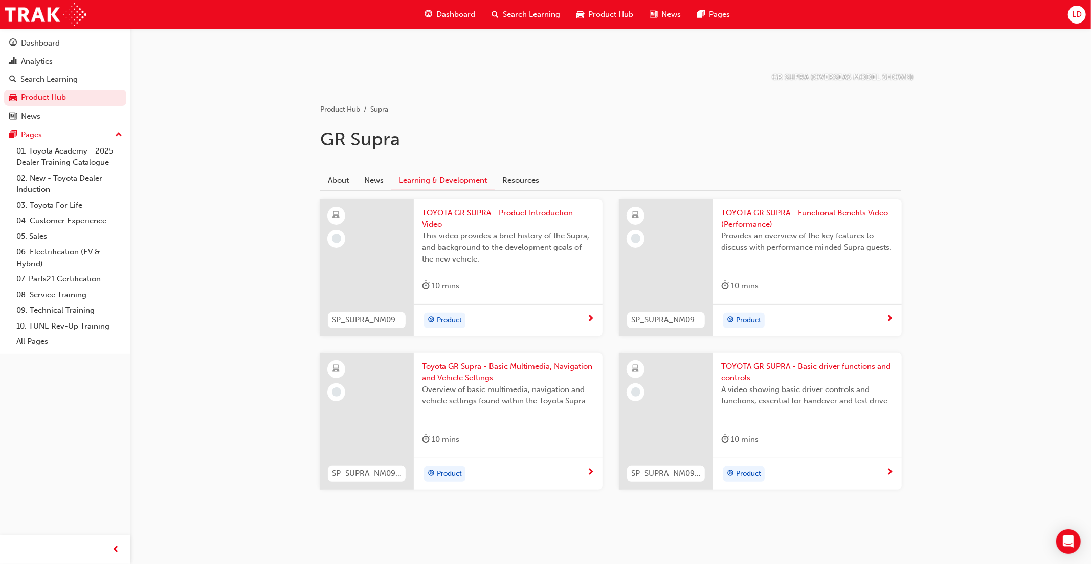
click at [543, 388] on span "Overview of basic multimedia, navigation and vehicle settings found within the …" at bounding box center [508, 395] width 172 height 23
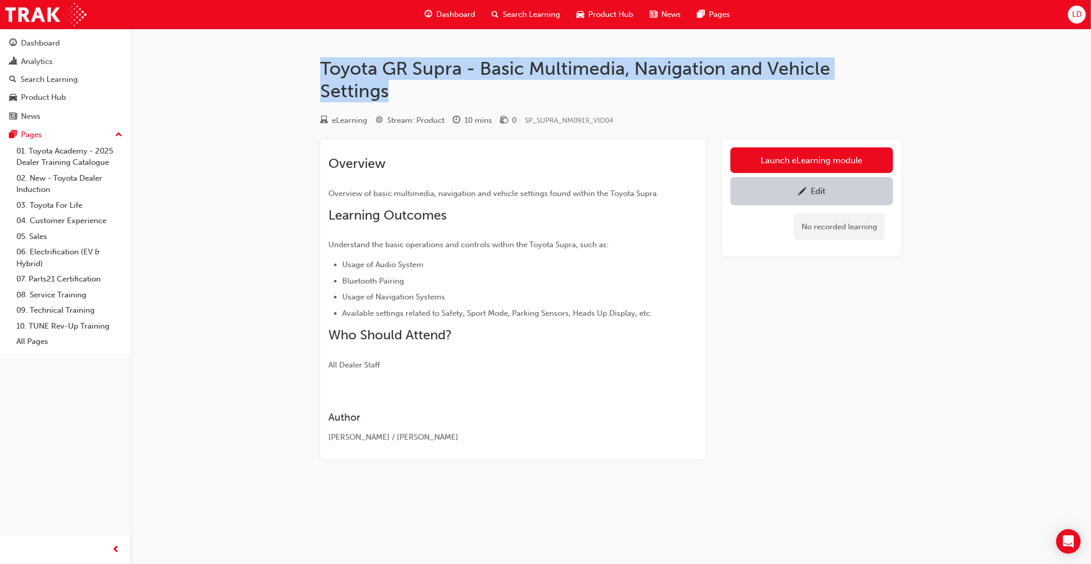
drag, startPoint x: 403, startPoint y: 94, endPoint x: 315, endPoint y: 70, distance: 91.2
click at [315, 70] on div "Toyota GR Supra - Basic Multimedia, Navigation and Vehicle Settings eLearning S…" at bounding box center [611, 274] width 614 height 435
copy h1 "Toyota GR Supra - Basic Multimedia, Navigation and Vehicle Settings"
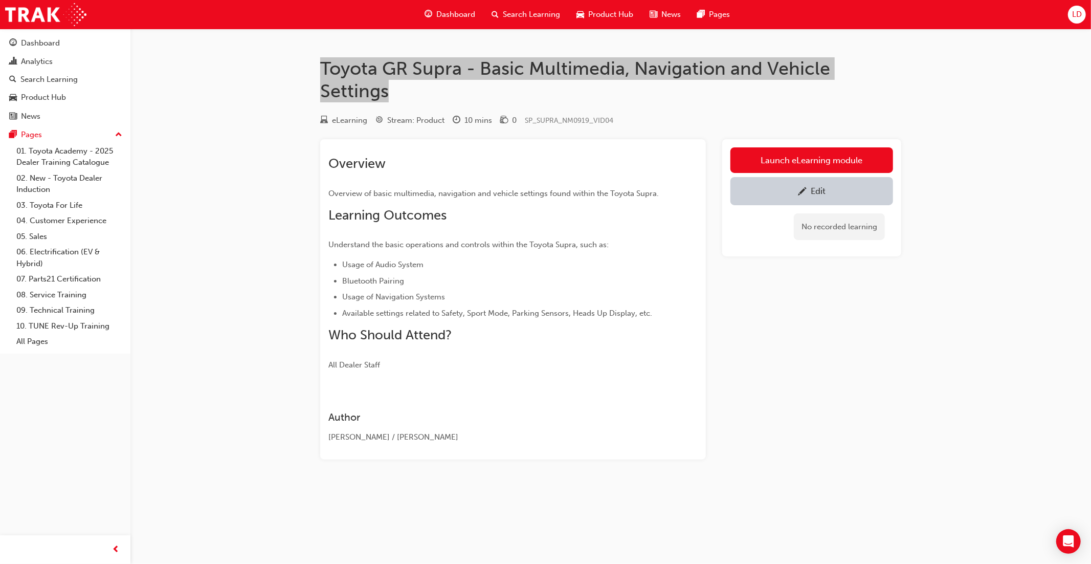
scroll to position [146, 0]
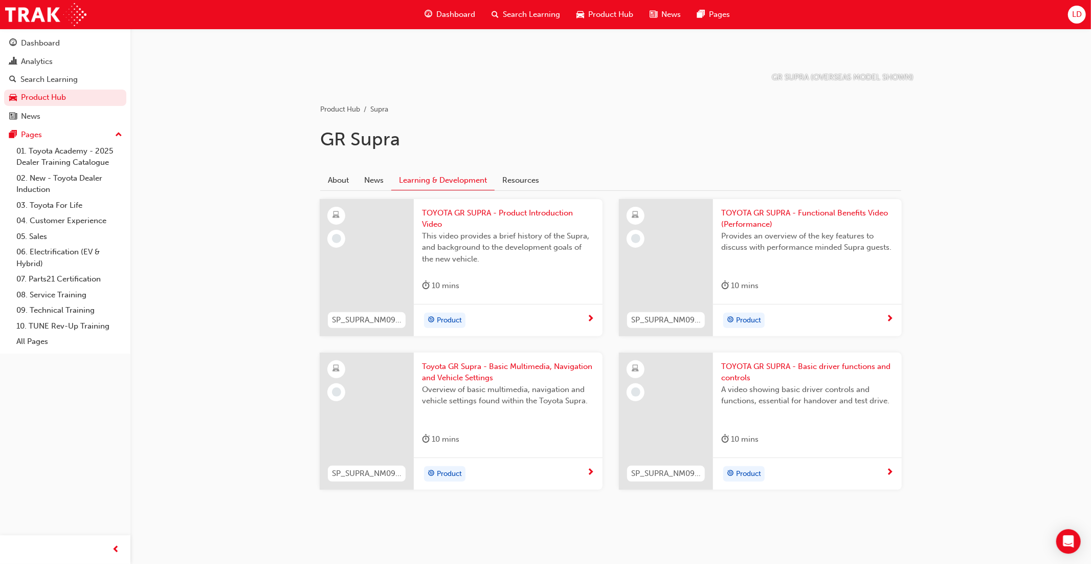
click at [762, 368] on span "TOYOTA GR SUPRA - Basic driver functions and controls" at bounding box center [807, 372] width 172 height 23
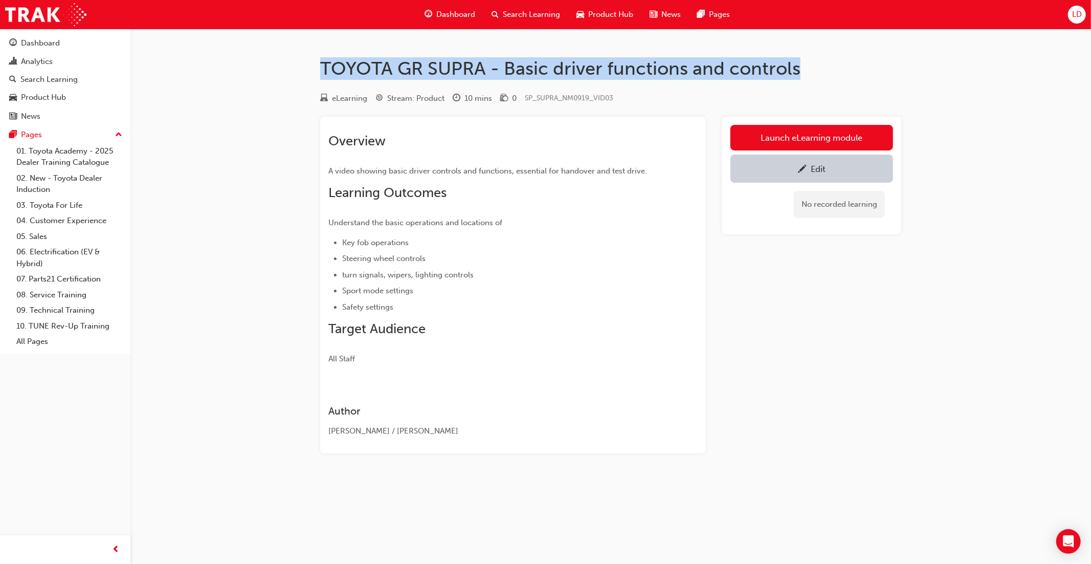
drag, startPoint x: 800, startPoint y: 75, endPoint x: 320, endPoint y: 69, distance: 480.3
click at [320, 69] on h1 "TOYOTA GR SUPRA - Basic driver functions and controls" at bounding box center [610, 68] width 581 height 23
copy h1 "TOYOTA GR SUPRA - Basic driver functions and controls"
click at [595, 15] on span "Product Hub" at bounding box center [610, 15] width 45 height 12
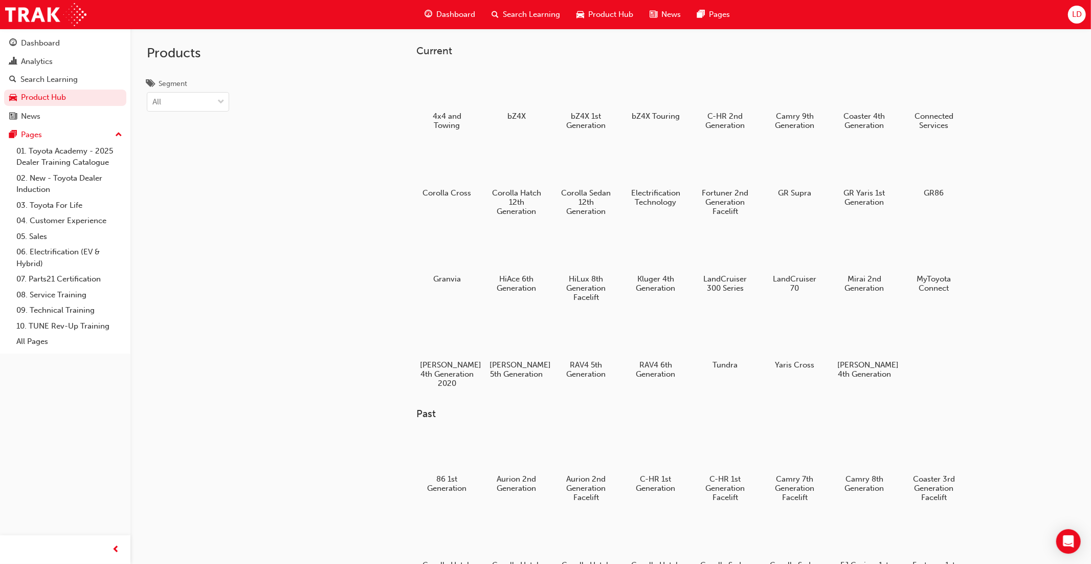
click at [597, 17] on span "Product Hub" at bounding box center [610, 15] width 45 height 12
click at [794, 181] on div at bounding box center [794, 164] width 57 height 41
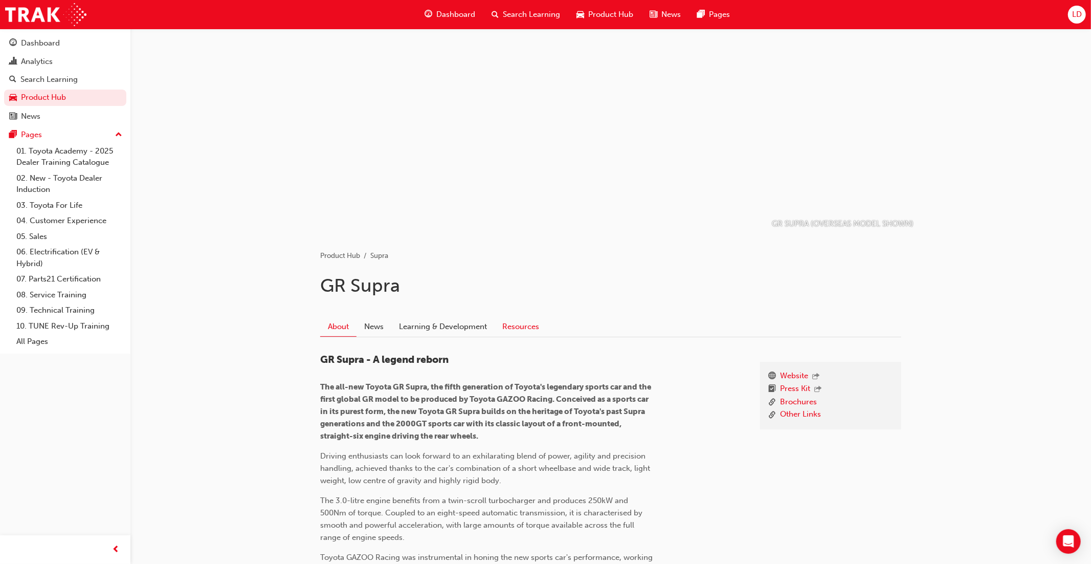
click at [510, 324] on link "Resources" at bounding box center [521, 326] width 52 height 19
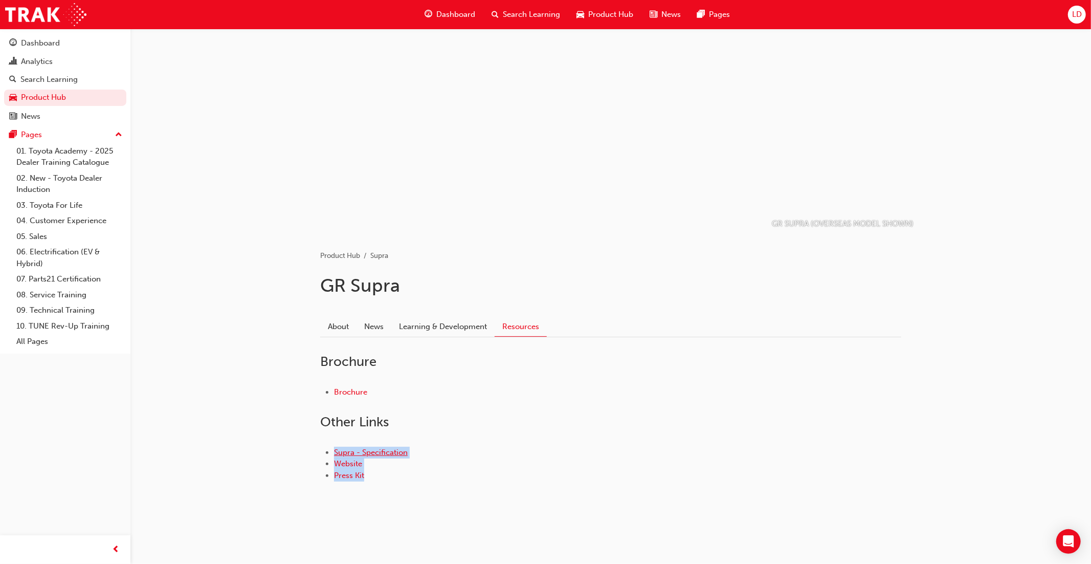
drag, startPoint x: 369, startPoint y: 473, endPoint x: 337, endPoint y: 455, distance: 36.7
click at [335, 454] on ul "Supra - Specification Website Press Kit" at bounding box center [610, 464] width 581 height 35
copy ul "Supra - Specification Website Press Kit"
click at [614, 19] on span "Product Hub" at bounding box center [610, 15] width 45 height 12
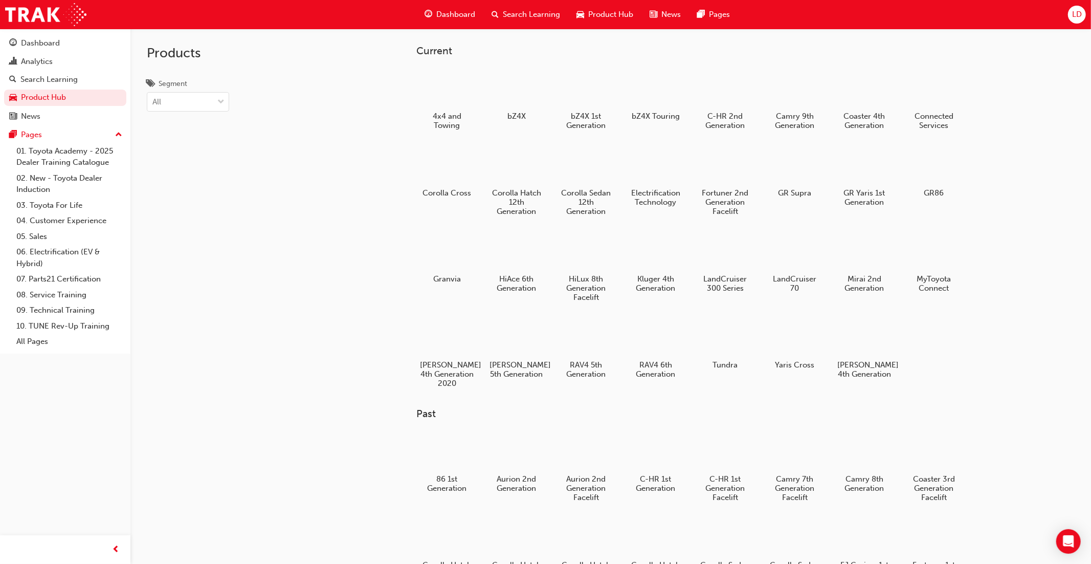
click at [744, 343] on div at bounding box center [725, 337] width 54 height 38
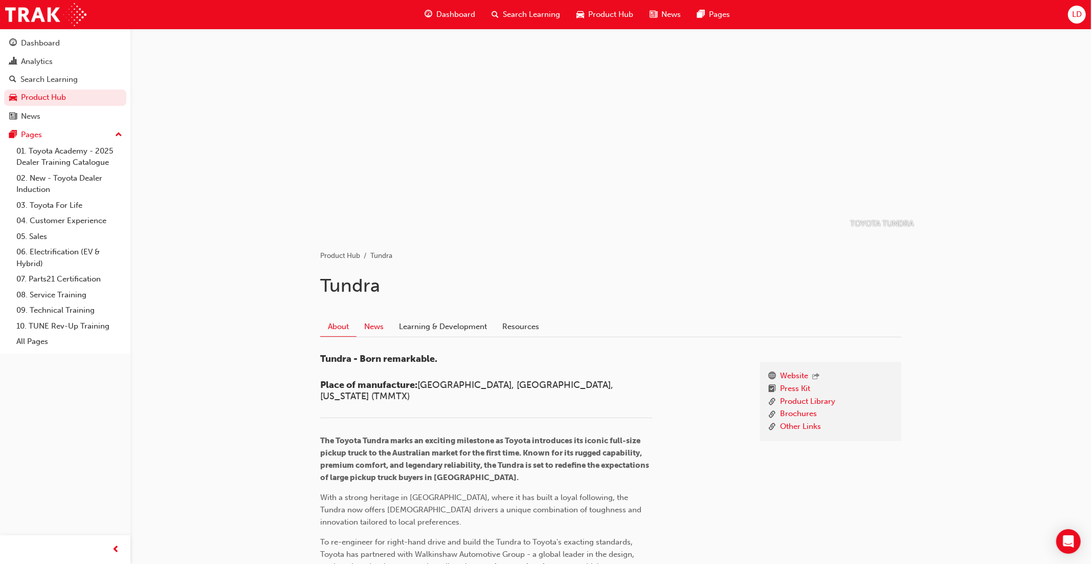
click at [379, 328] on link "News" at bounding box center [374, 326] width 35 height 19
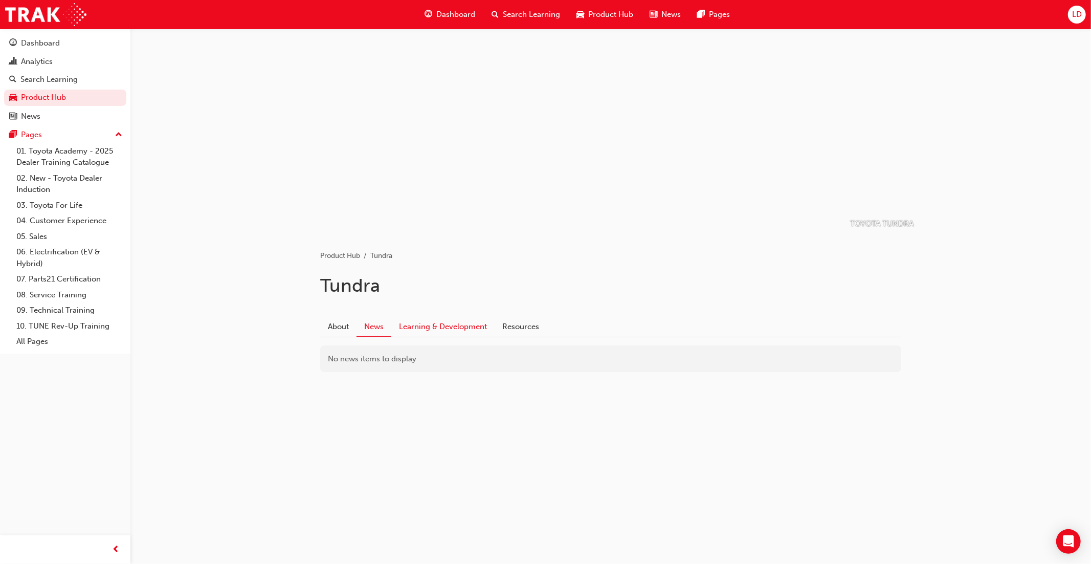
click at [459, 324] on link "Learning & Development" at bounding box center [442, 326] width 103 height 19
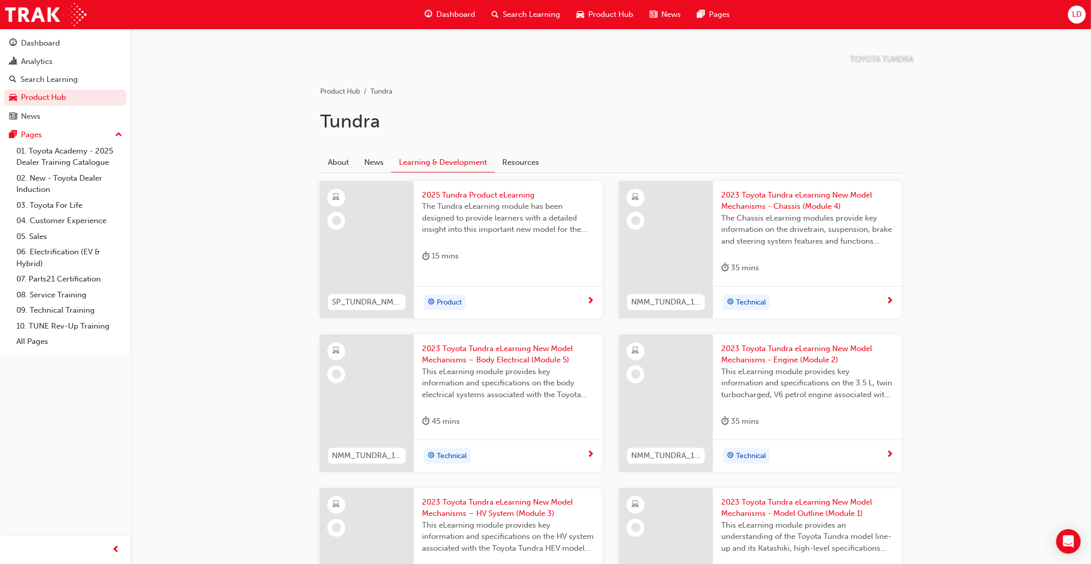
scroll to position [108, 0]
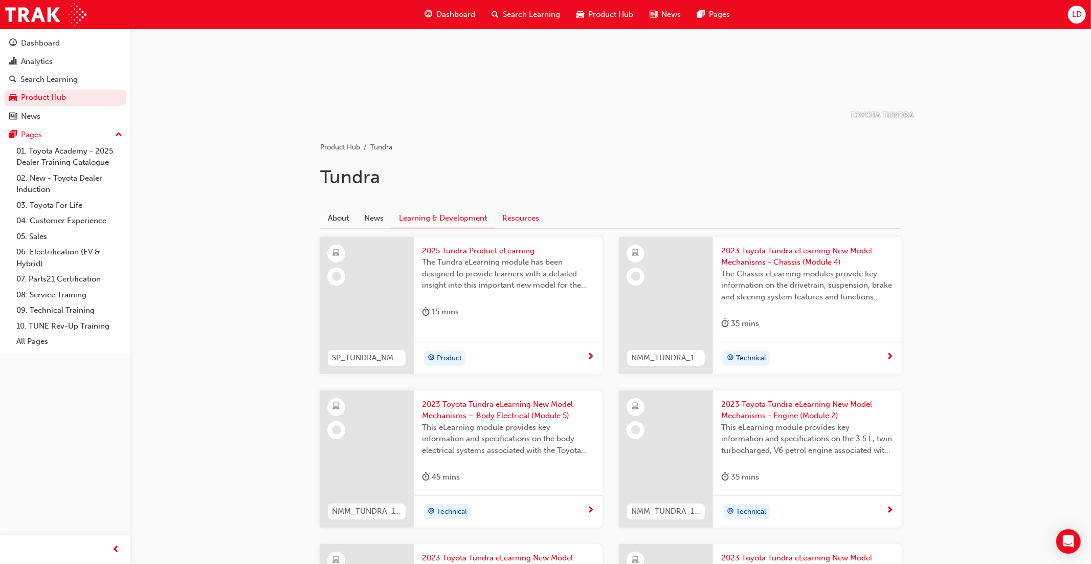
click at [523, 219] on link "Resources" at bounding box center [521, 217] width 52 height 19
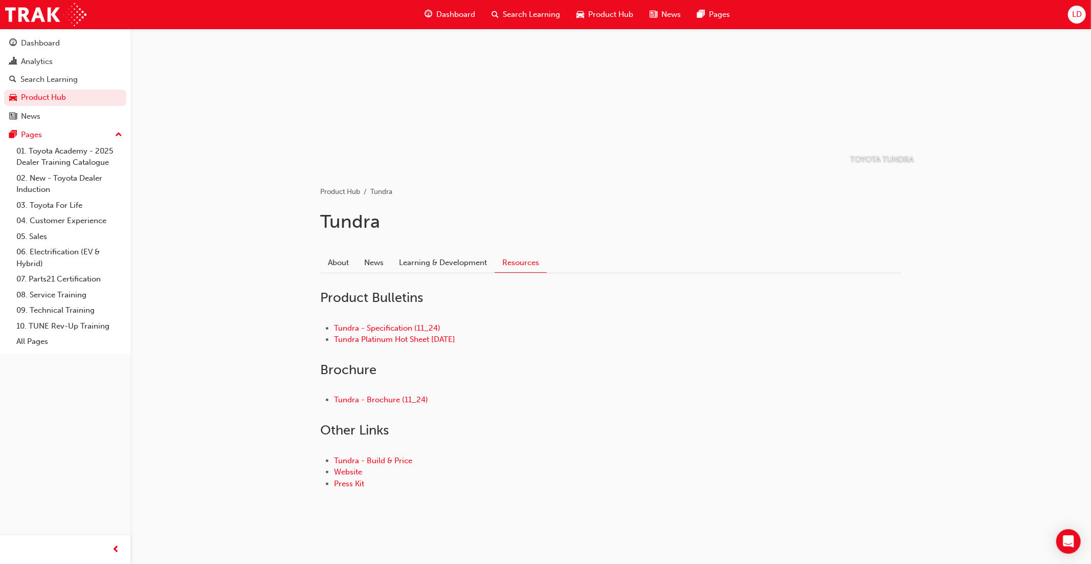
scroll to position [63, 0]
drag, startPoint x: 353, startPoint y: 315, endPoint x: 474, endPoint y: 345, distance: 124.3
click at [484, 345] on div "Tundra - Specification (11_24) Tundra Platinum Hot Sheet [DATE]" at bounding box center [610, 334] width 581 height 56
copy ul "Tundra - Specification (11_24) Tundra Platinum Hot Sheet [DATE]"
drag, startPoint x: 383, startPoint y: 495, endPoint x: 336, endPoint y: 462, distance: 58.0
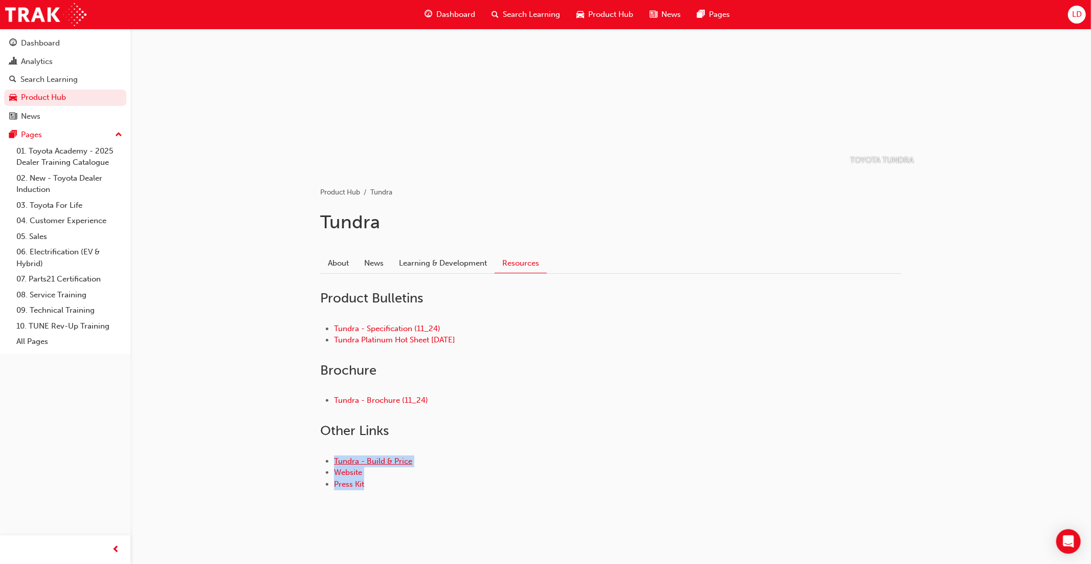
click at [336, 462] on div "Tundra - Build & Price Website Press Kit" at bounding box center [610, 473] width 581 height 68
click at [601, 368] on h2 "Brochure" at bounding box center [610, 370] width 581 height 16
click at [615, 15] on span "Product Hub" at bounding box center [610, 15] width 45 height 12
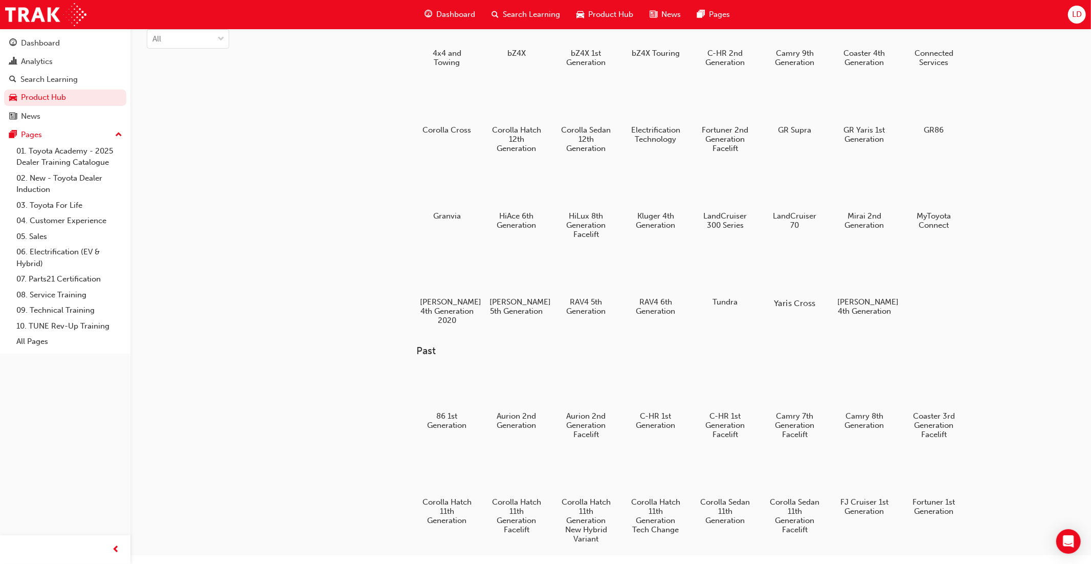
click at [775, 282] on div at bounding box center [794, 273] width 57 height 40
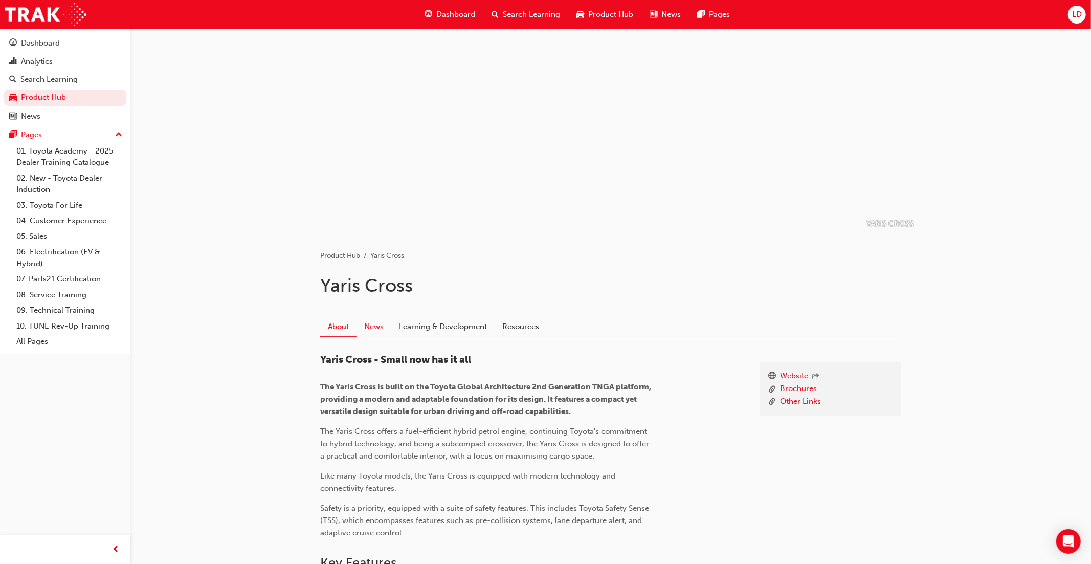
click at [379, 325] on link "News" at bounding box center [374, 326] width 35 height 19
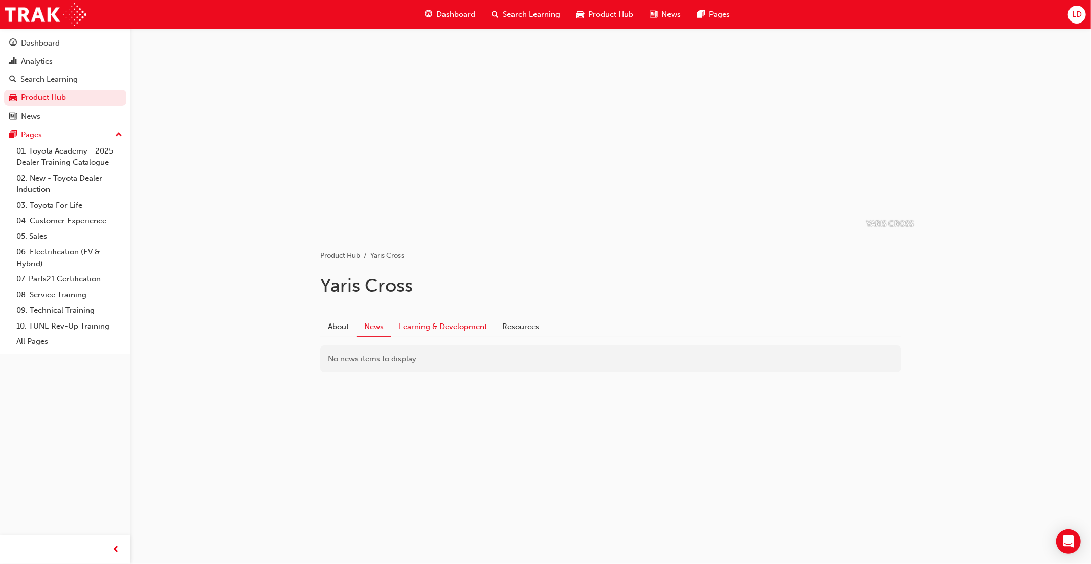
click at [454, 327] on link "Learning & Development" at bounding box center [442, 326] width 103 height 19
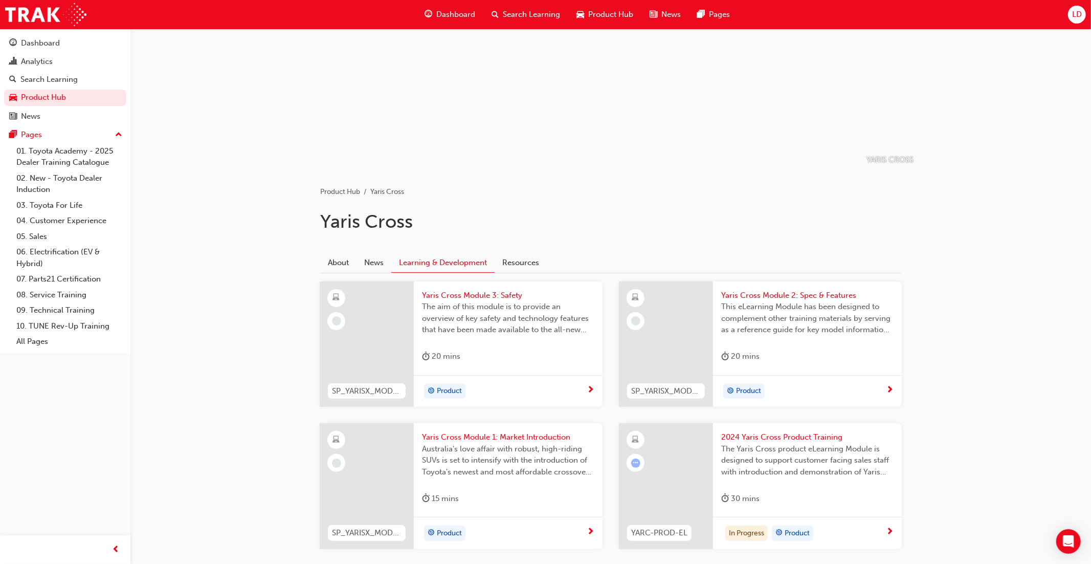
scroll to position [124, 0]
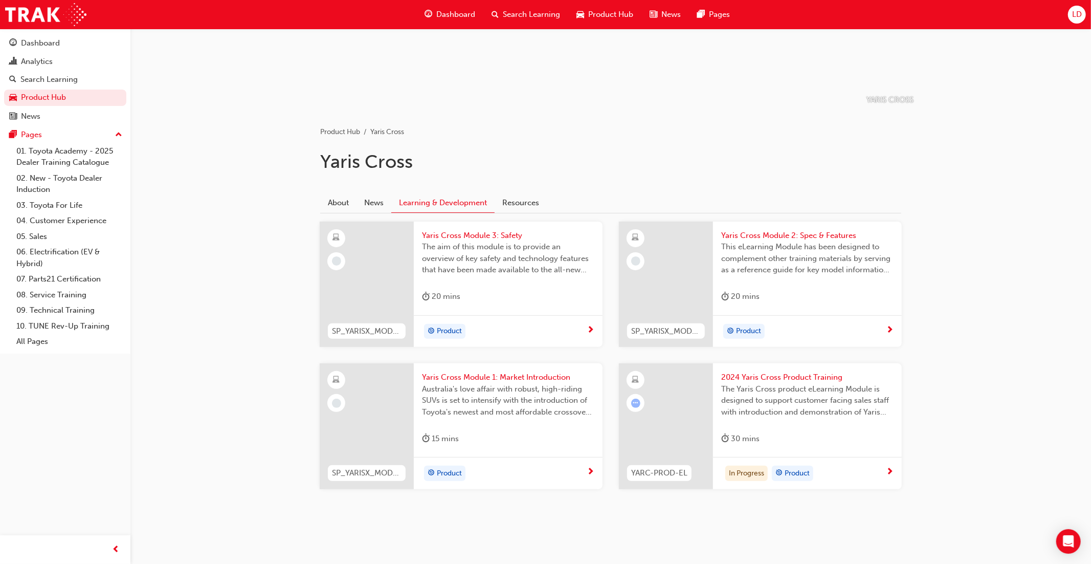
click at [500, 290] on div "Yaris Cross Module 3: Safety The aim of this module is to provide an overview o…" at bounding box center [508, 268] width 189 height 94
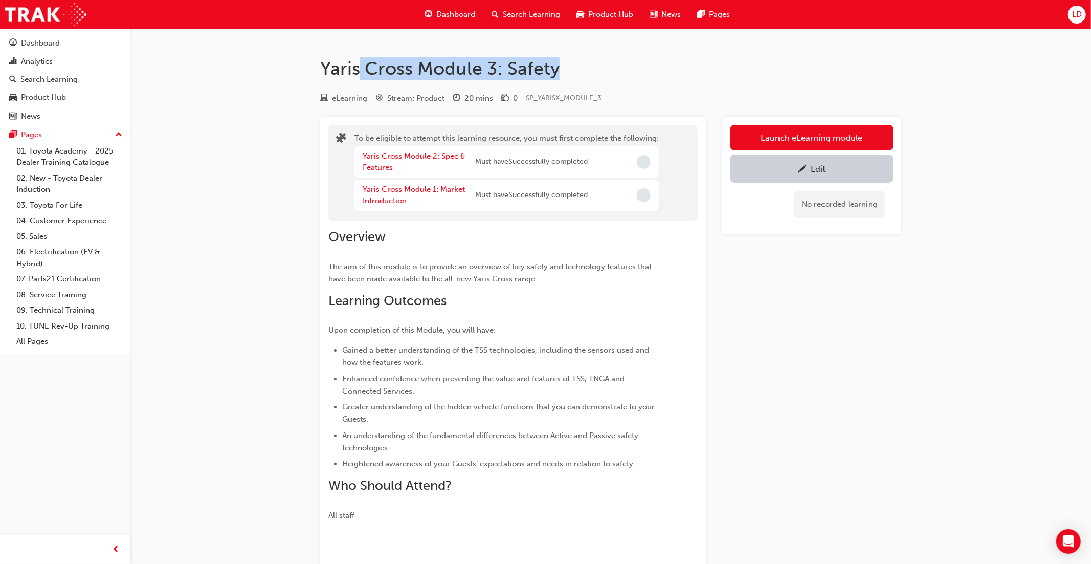
drag, startPoint x: 536, startPoint y: 69, endPoint x: 361, endPoint y: 69, distance: 175.4
click at [357, 68] on h1 "Yaris Cross Module 3: Safety" at bounding box center [610, 68] width 581 height 23
click at [581, 84] on div "Yaris Cross Module 3: Safety eLearning Stream: Product 20 mins 0 SP_YARISX_MODU…" at bounding box center [611, 349] width 614 height 585
drag, startPoint x: 491, startPoint y: 78, endPoint x: 323, endPoint y: 71, distance: 167.4
click at [323, 71] on h1 "Yaris Cross Module 3: Safety" at bounding box center [610, 68] width 581 height 23
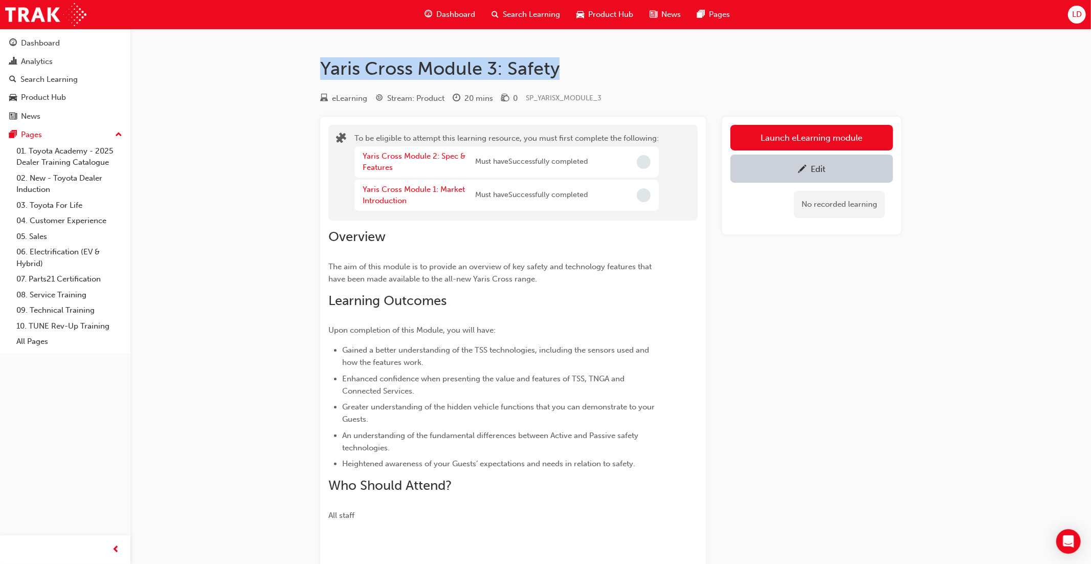
scroll to position [121, 0]
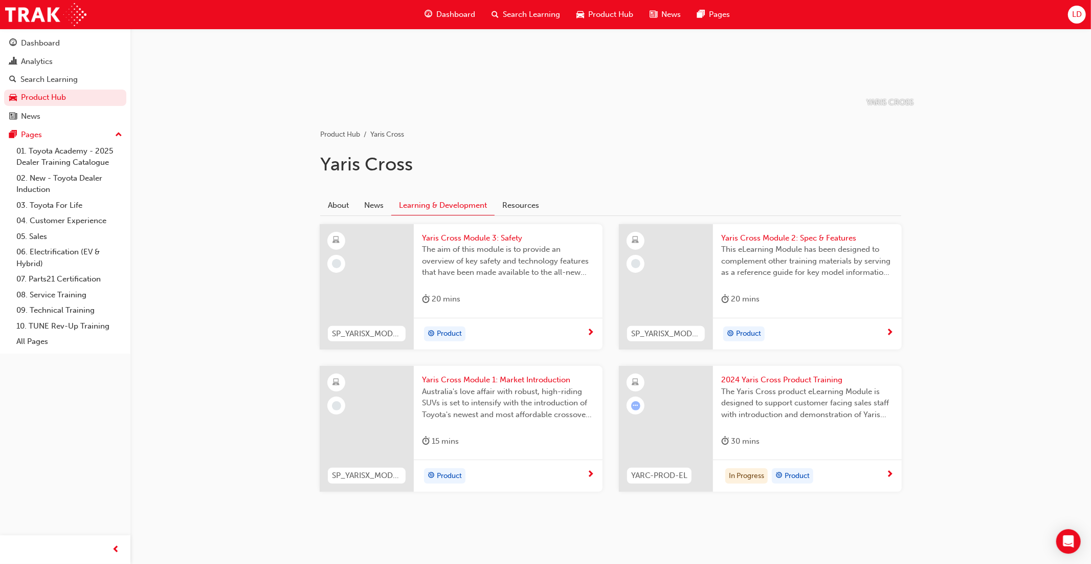
click at [736, 403] on span "The Yaris Cross product eLearning Module is designed to support customer facing…" at bounding box center [807, 403] width 172 height 35
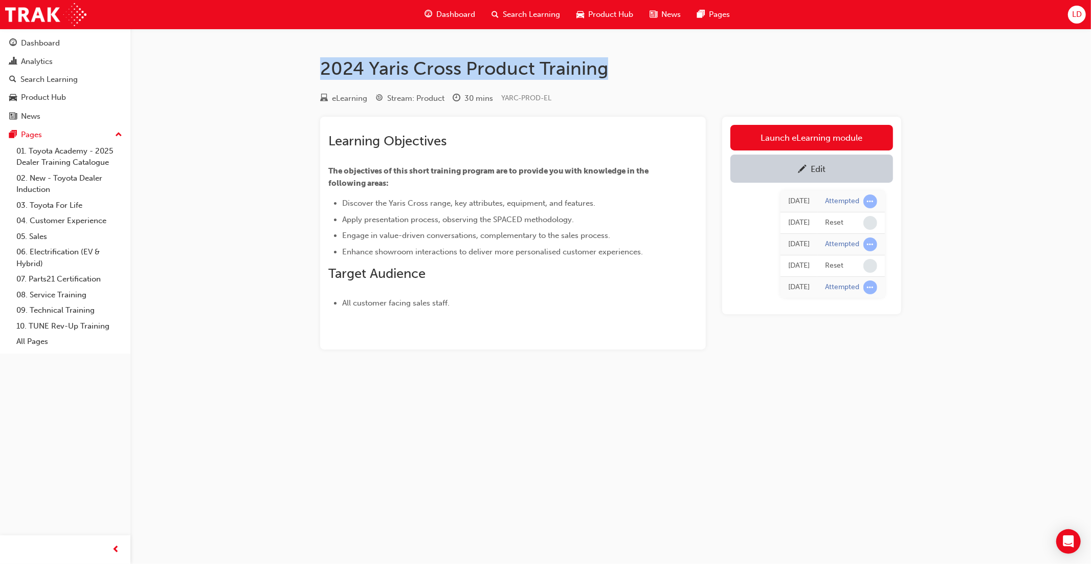
drag, startPoint x: 610, startPoint y: 75, endPoint x: 317, endPoint y: 72, distance: 292.6
click at [317, 72] on div "2024 Yaris Cross Product Training eLearning Stream: Product 30 mins YARC-PROD-E…" at bounding box center [611, 219] width 614 height 325
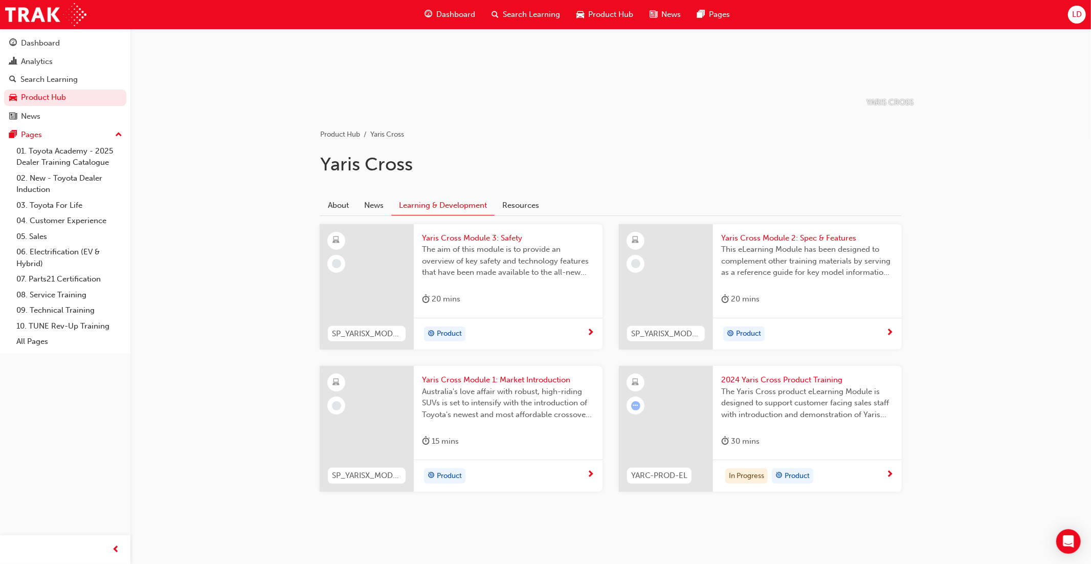
click at [486, 389] on span "Australia's love affair with robust, high-riding SUVs is set to intensify with …" at bounding box center [508, 403] width 172 height 35
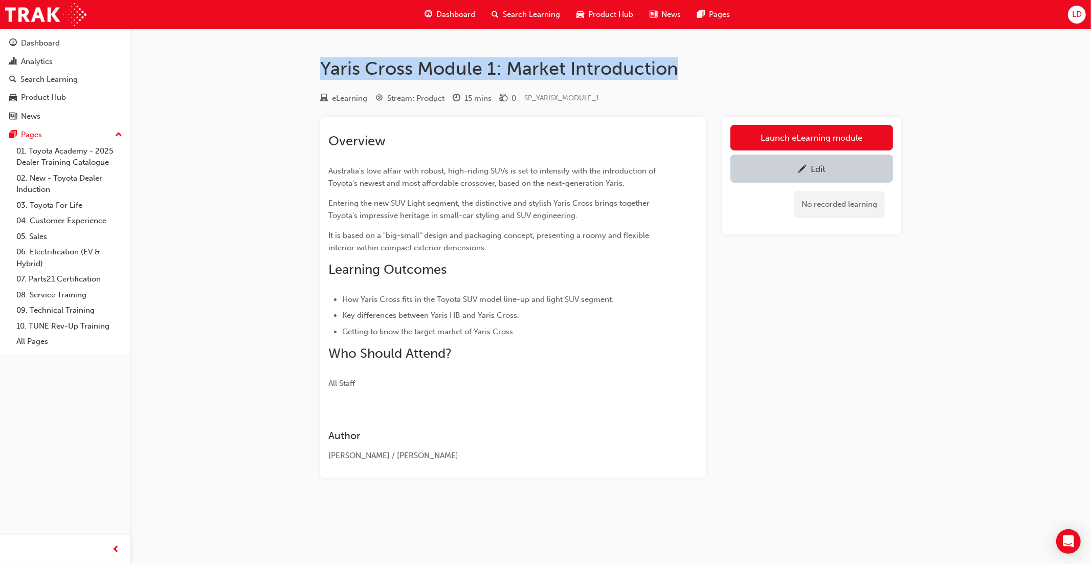
drag, startPoint x: 681, startPoint y: 74, endPoint x: 317, endPoint y: 69, distance: 364.7
click at [317, 69] on div "Yaris Cross Module 1: Market Introduction eLearning Stream: Product 15 mins 0 S…" at bounding box center [611, 283] width 614 height 453
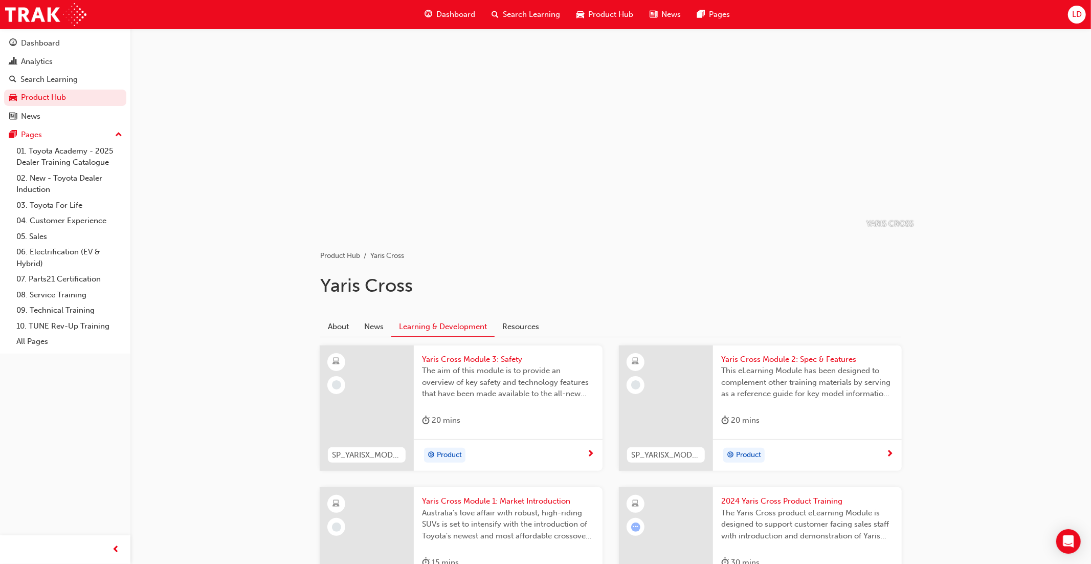
scroll to position [121, 0]
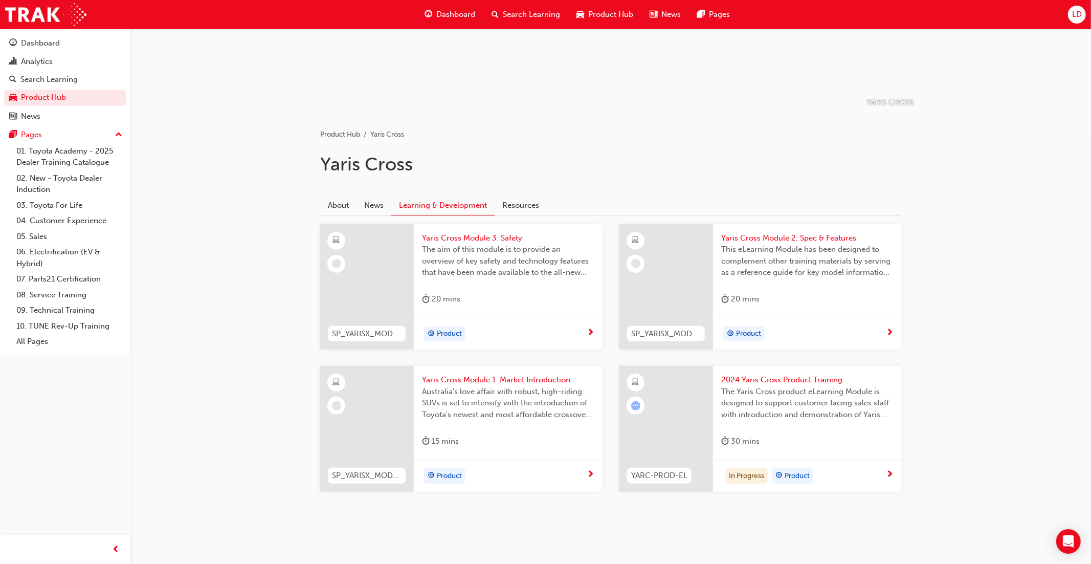
click at [784, 268] on span "This eLearning Module has been designed to complement other training materials …" at bounding box center [807, 260] width 172 height 35
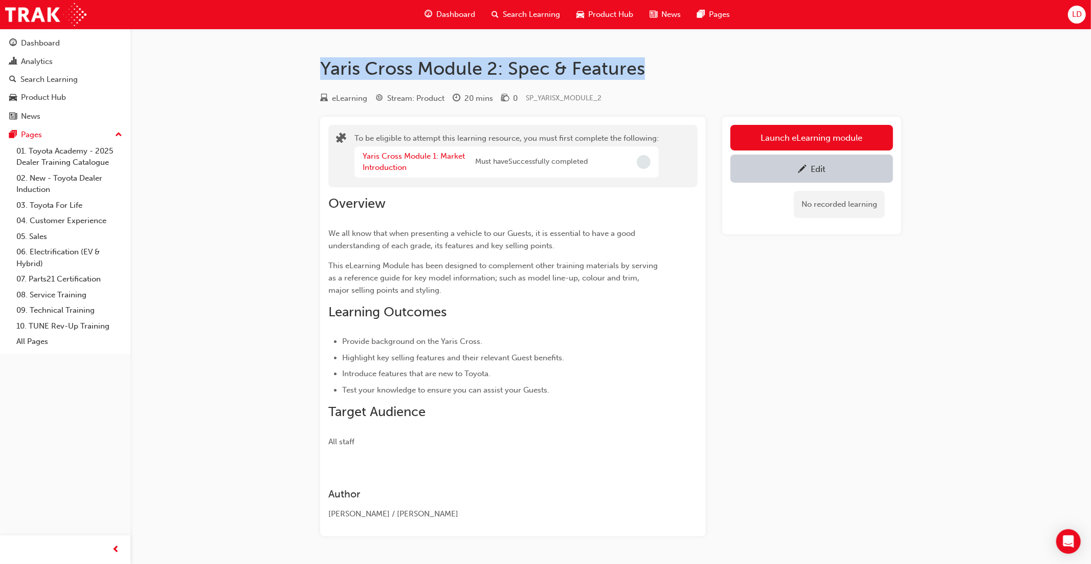
drag, startPoint x: 643, startPoint y: 68, endPoint x: 319, endPoint y: 74, distance: 324.3
click at [316, 72] on div "Yaris Cross Module 2: Spec & Features eLearning Stream: Product 20 mins 0 SP_YA…" at bounding box center [611, 312] width 614 height 511
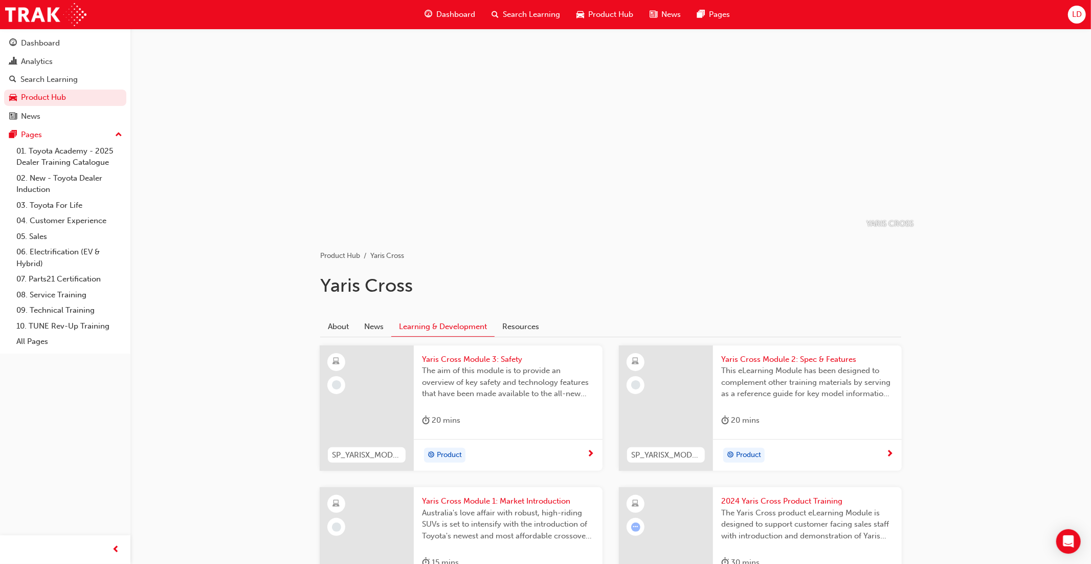
scroll to position [121, 0]
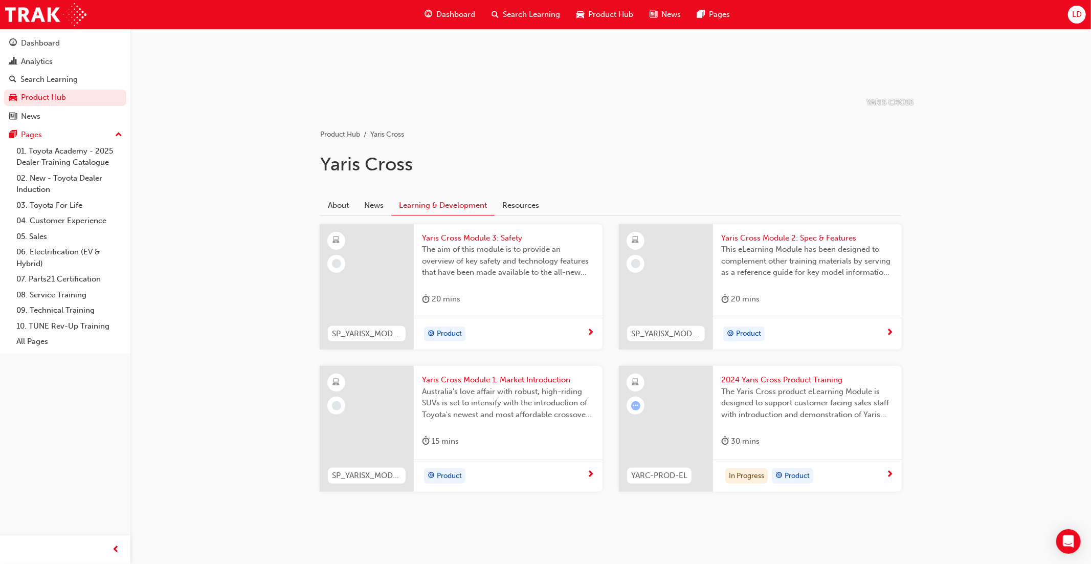
click at [551, 255] on span "The aim of this module is to provide an overview of key safety and technology f…" at bounding box center [508, 260] width 172 height 35
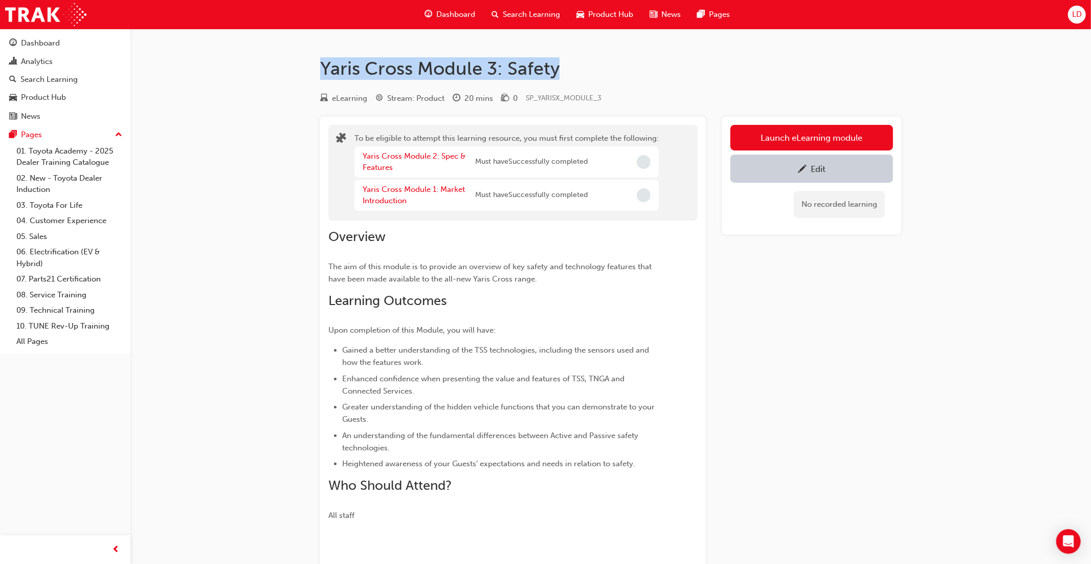
drag, startPoint x: 563, startPoint y: 75, endPoint x: 323, endPoint y: 75, distance: 239.9
click at [323, 75] on h1 "Yaris Cross Module 3: Safety" at bounding box center [610, 68] width 581 height 23
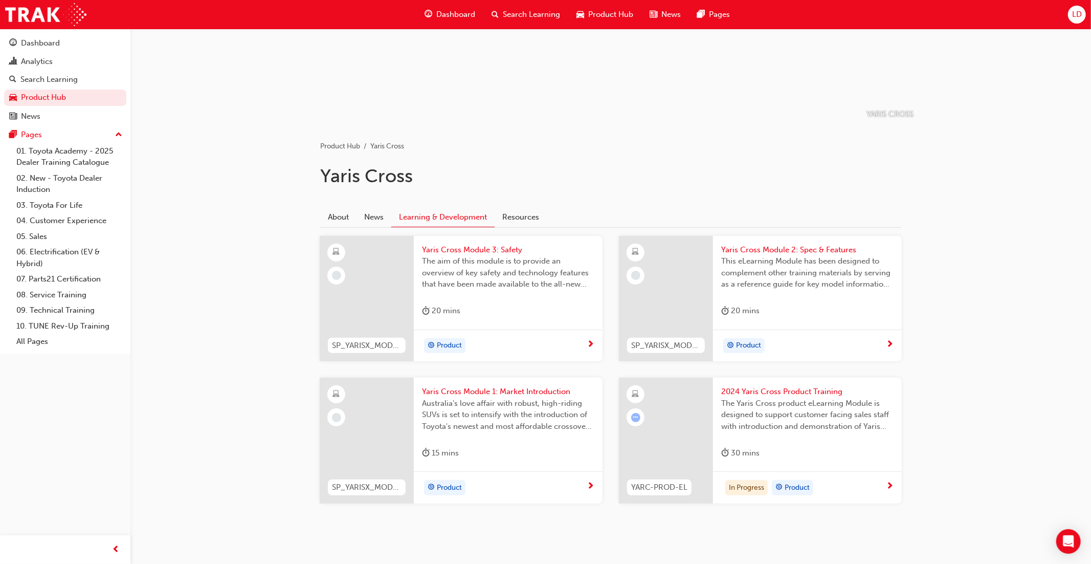
scroll to position [107, 0]
click at [530, 219] on link "Resources" at bounding box center [521, 218] width 52 height 19
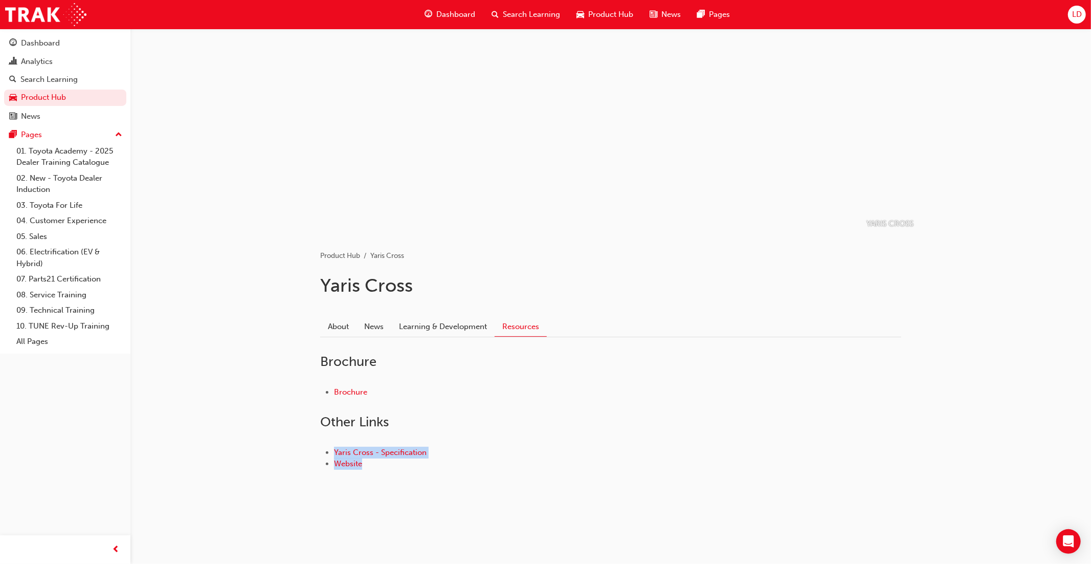
drag, startPoint x: 355, startPoint y: 465, endPoint x: 330, endPoint y: 452, distance: 28.1
click at [328, 452] on div "Yaris Cross - Specification Website" at bounding box center [610, 458] width 581 height 56
click at [611, 17] on span "Product Hub" at bounding box center [610, 15] width 45 height 12
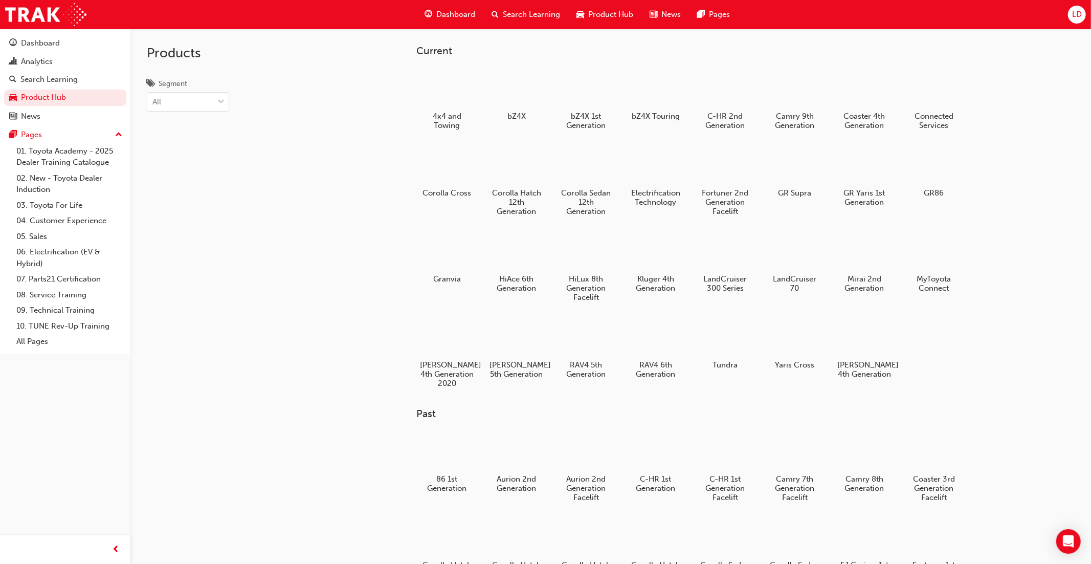
click at [876, 338] on div at bounding box center [864, 337] width 54 height 38
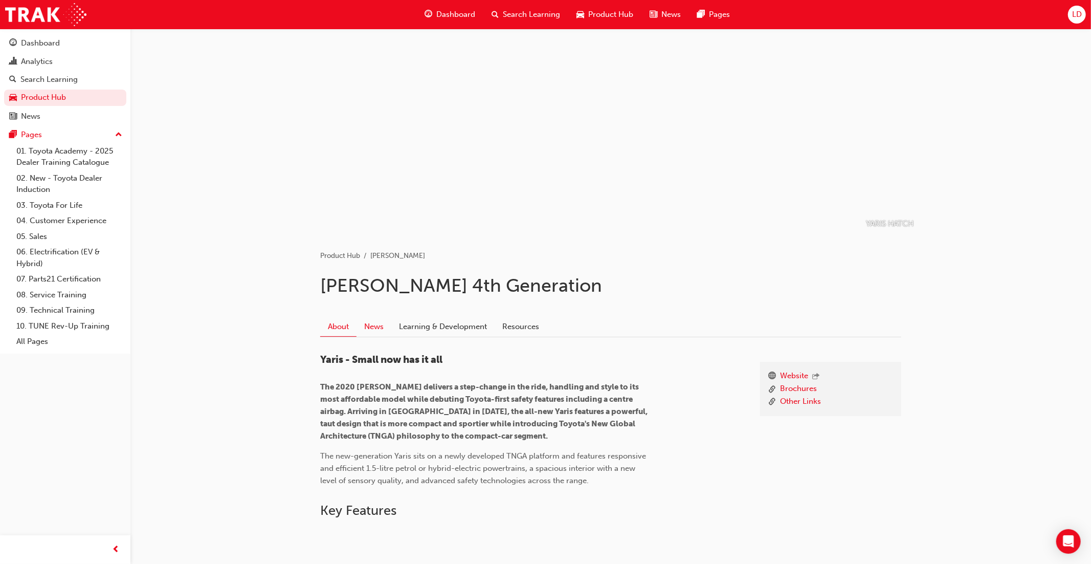
click at [378, 326] on link "News" at bounding box center [374, 326] width 35 height 19
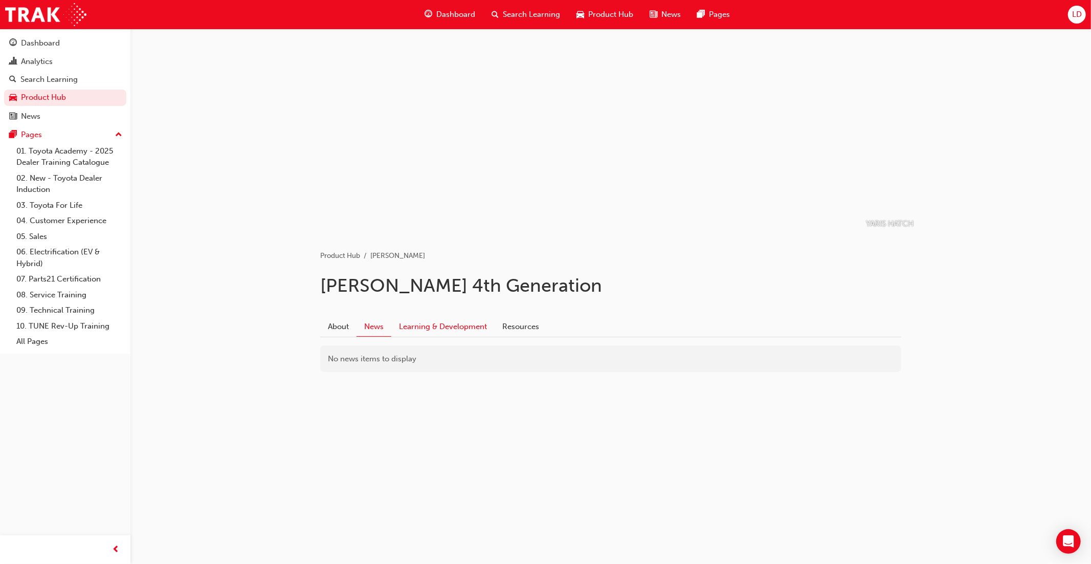
click at [420, 326] on link "Learning & Development" at bounding box center [442, 326] width 103 height 19
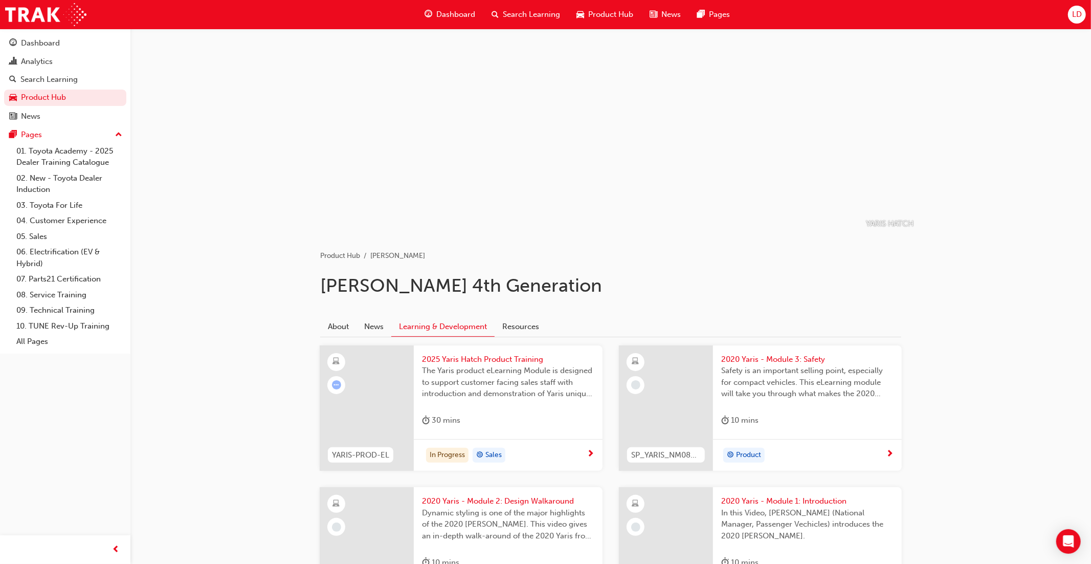
scroll to position [124, 0]
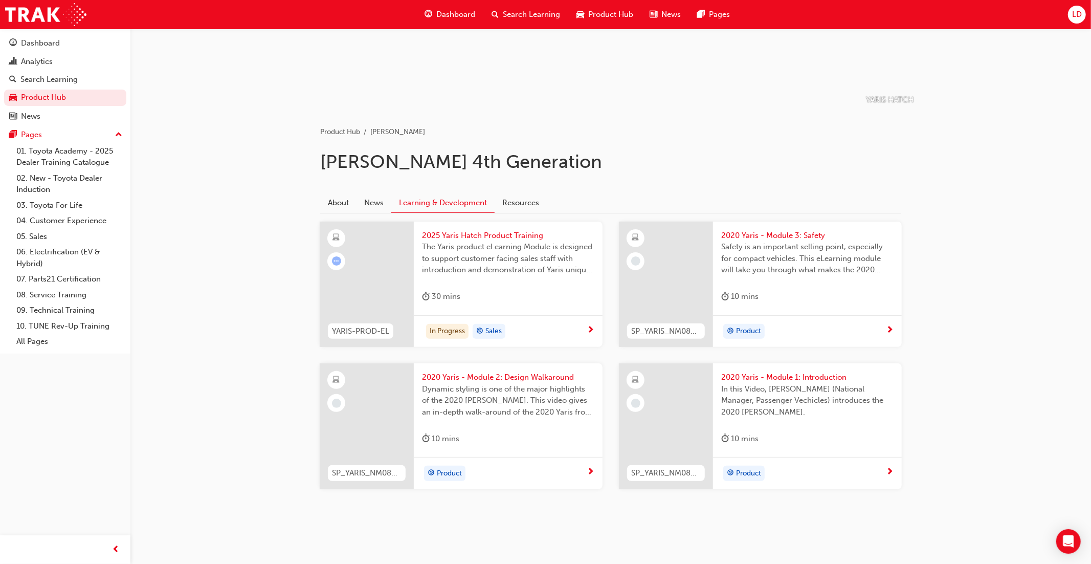
click at [503, 271] on span "The Yaris product eLearning Module is designed to support customer facing sales…" at bounding box center [508, 258] width 172 height 35
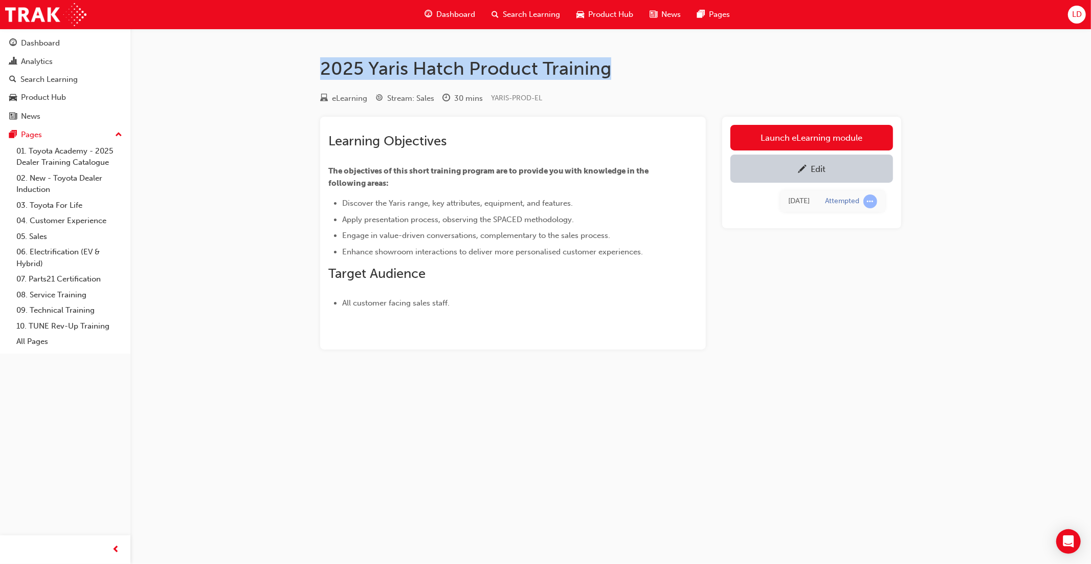
drag, startPoint x: 609, startPoint y: 73, endPoint x: 320, endPoint y: 67, distance: 289.1
click at [320, 67] on h1 "2025 Yaris Hatch Product Training" at bounding box center [610, 68] width 581 height 23
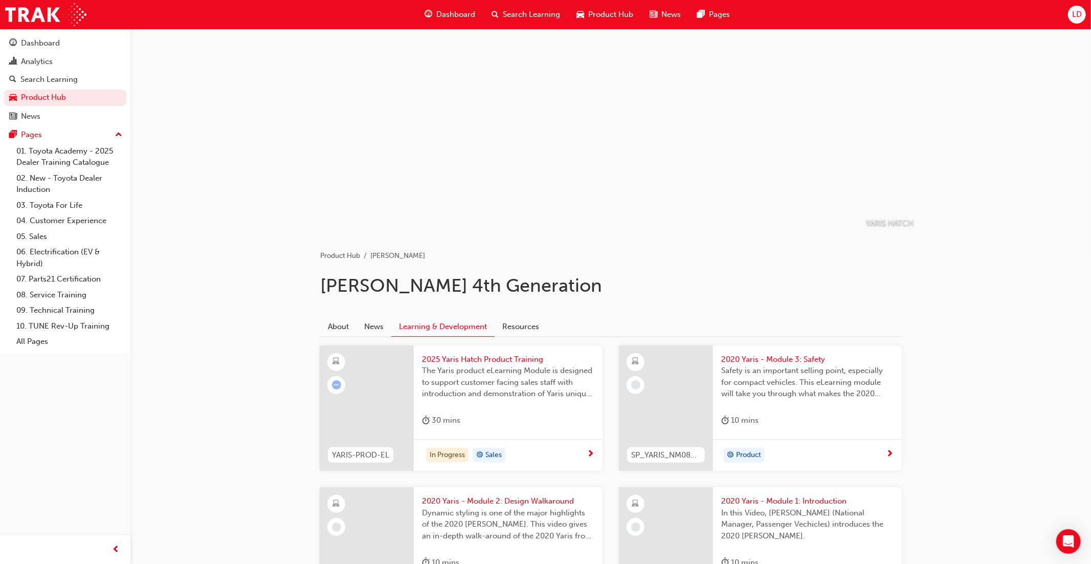
scroll to position [124, 0]
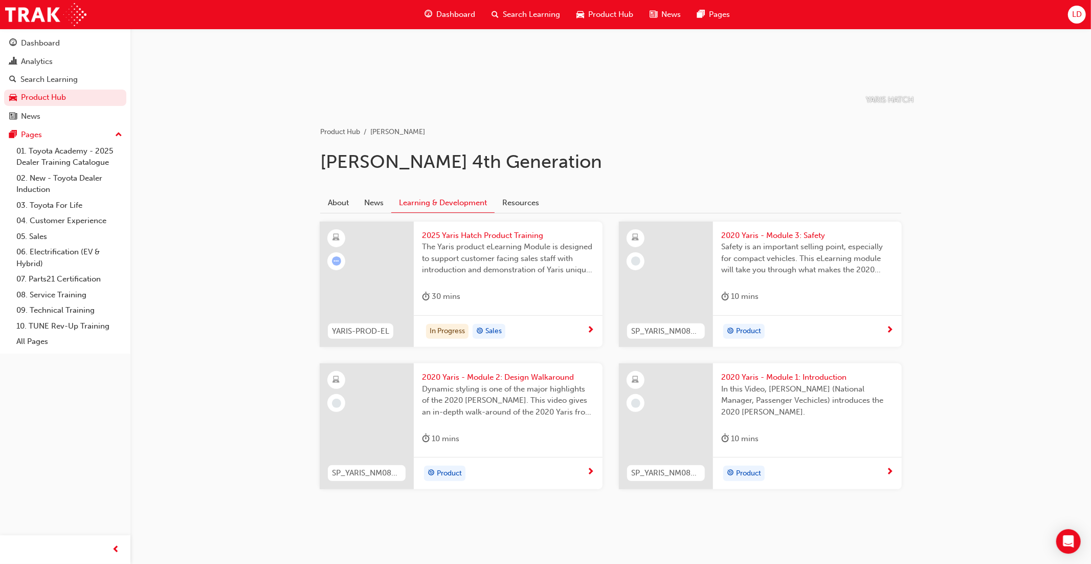
click at [767, 383] on span "In this Video, [PERSON_NAME] (National Manager, Passenger Vechicles) introduces…" at bounding box center [807, 400] width 172 height 35
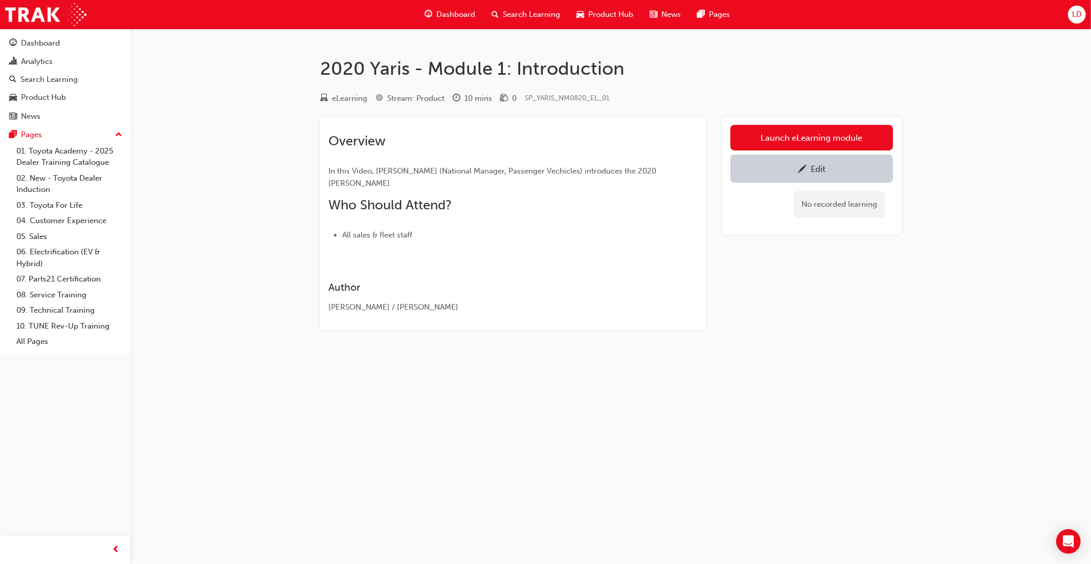
scroll to position [124, 0]
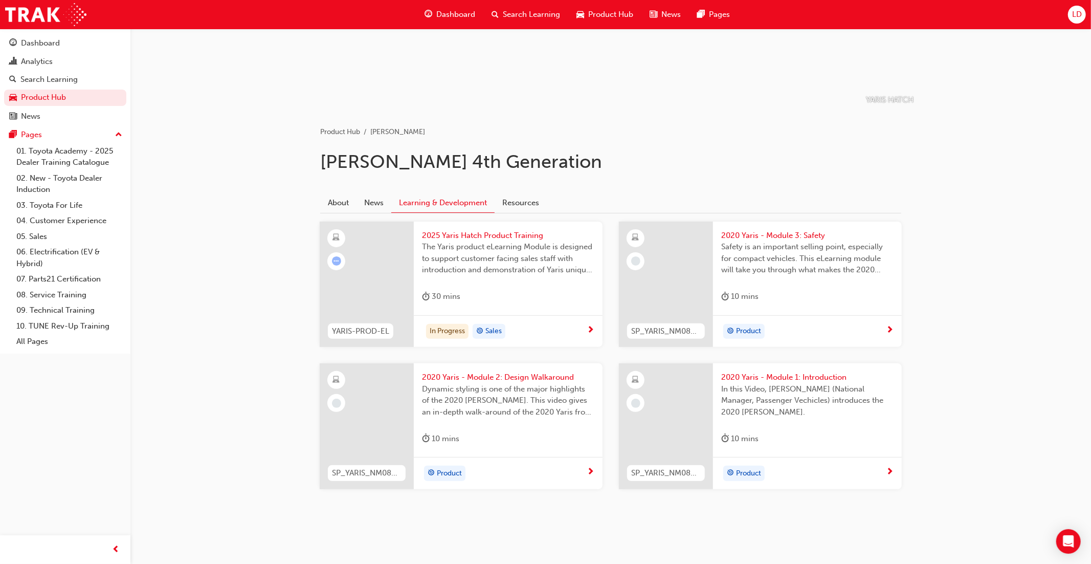
click at [754, 379] on span "2020 Yaris - Module 1: Introduction" at bounding box center [807, 377] width 172 height 12
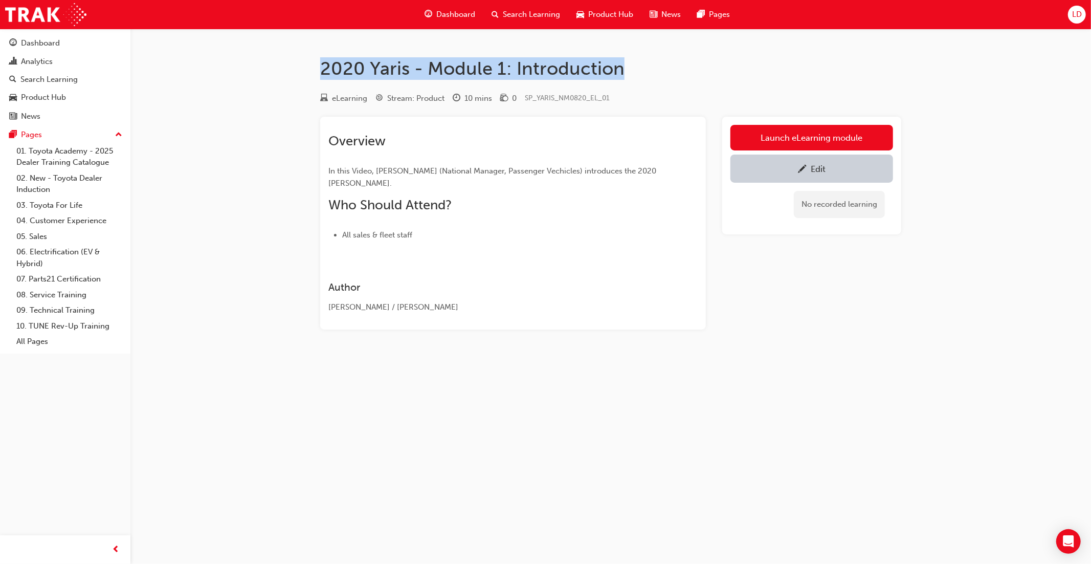
drag, startPoint x: 625, startPoint y: 73, endPoint x: 316, endPoint y: 71, distance: 308.4
click at [316, 71] on div "2020 Yaris - Module 1: Introduction eLearning Stream: Product 10 mins 0 SP_YARI…" at bounding box center [611, 209] width 614 height 305
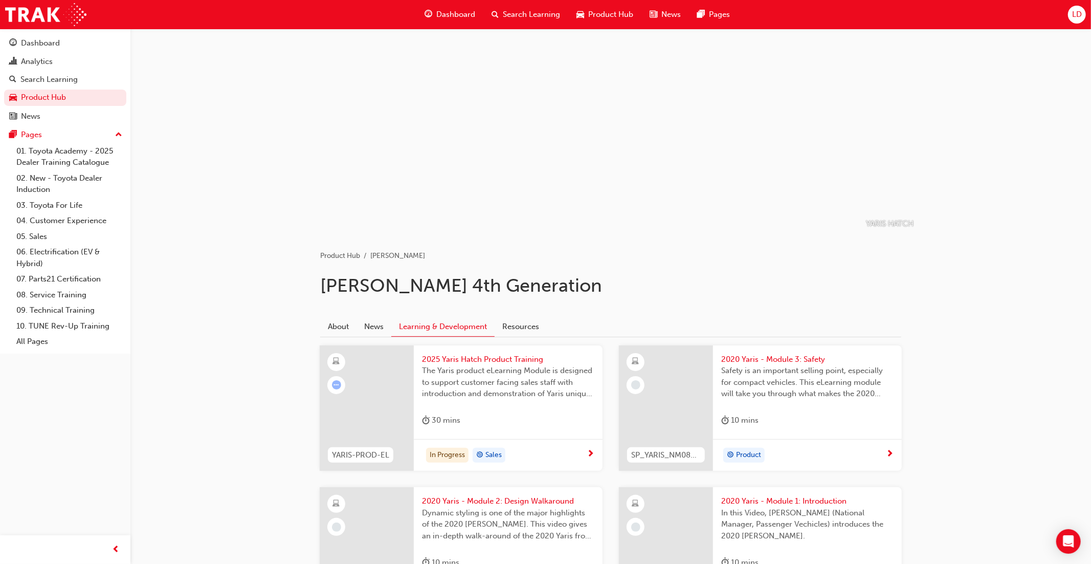
scroll to position [124, 0]
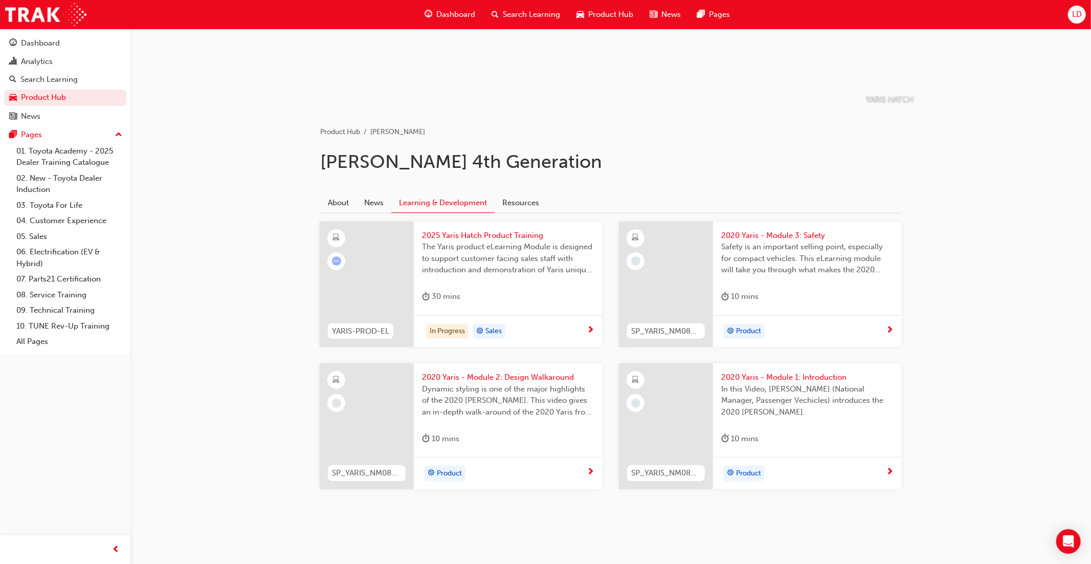
click at [545, 406] on span "Dynamic styling is one of the major highlights of the 2020 [PERSON_NAME]. This …" at bounding box center [508, 400] width 172 height 35
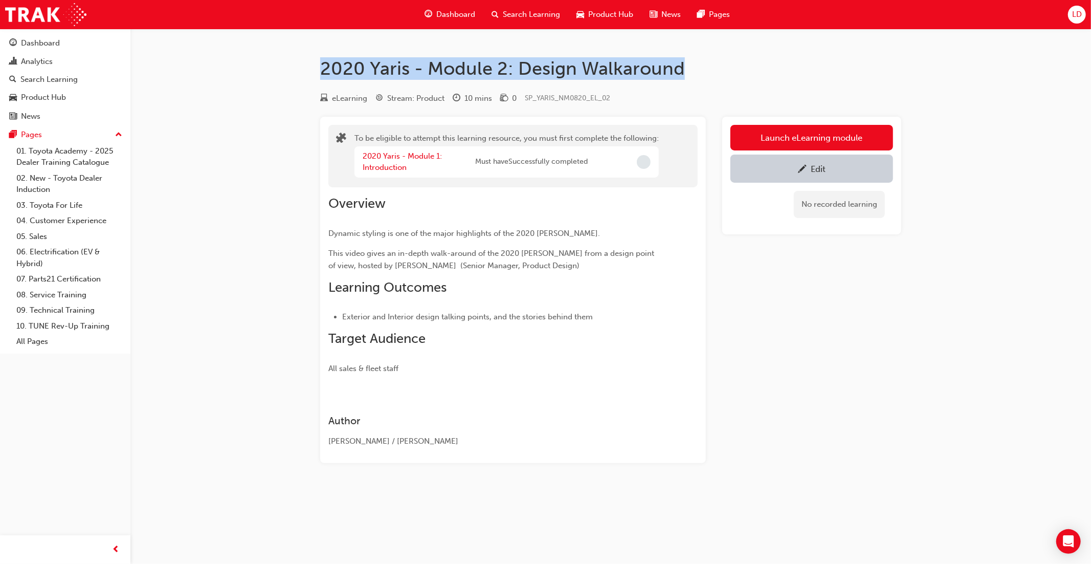
drag, startPoint x: 684, startPoint y: 70, endPoint x: 312, endPoint y: 68, distance: 372.9
click at [312, 68] on div "2020 Yaris - Module 2: Design Walkaround eLearning Stream: Product 10 mins 0 SP…" at bounding box center [611, 276] width 614 height 438
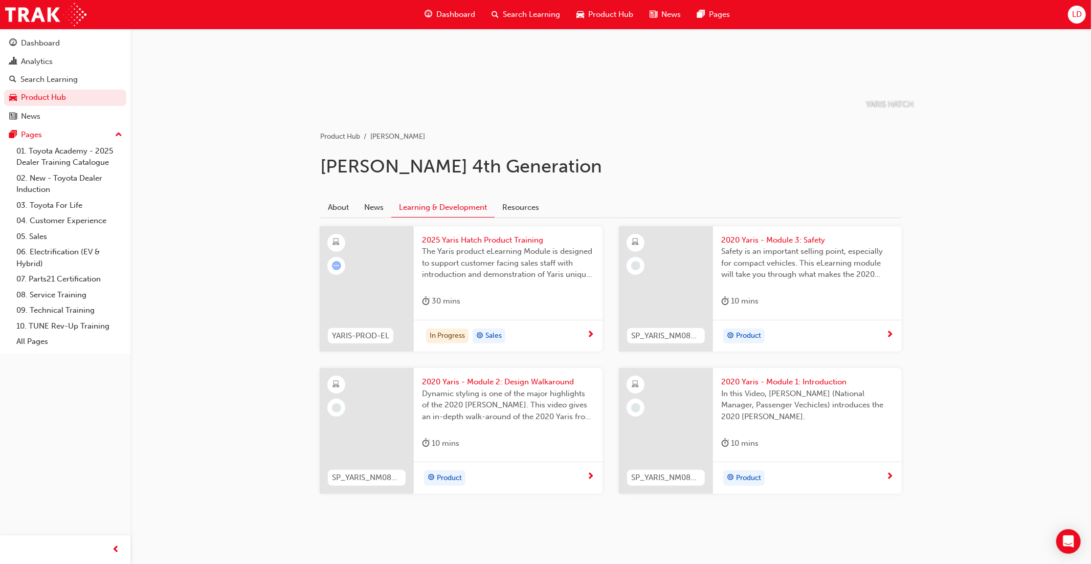
click at [778, 269] on span "Safety is an important selling point, especially for compact vehicles. This eLe…" at bounding box center [807, 263] width 172 height 35
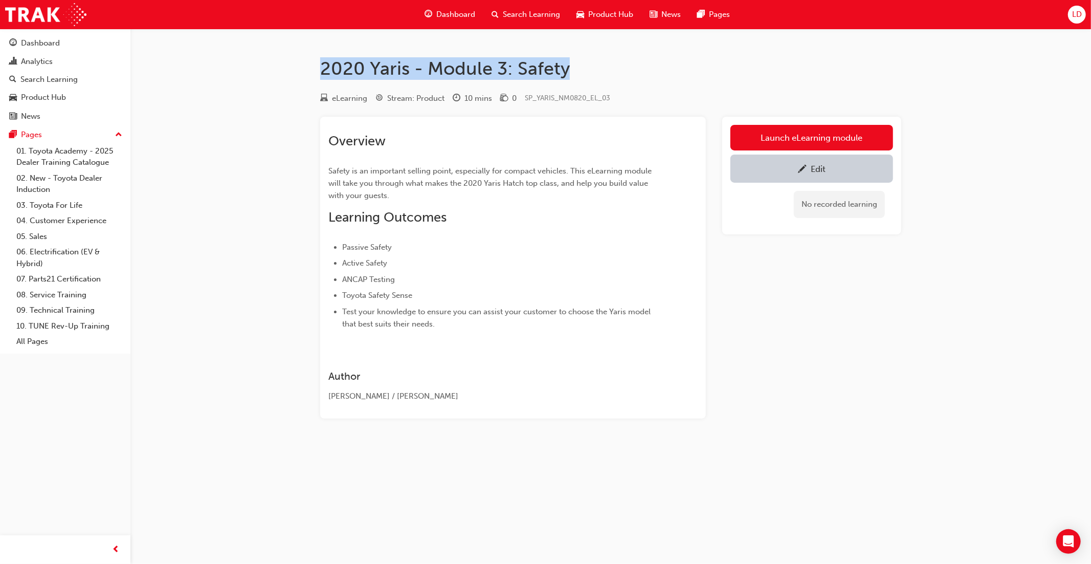
drag, startPoint x: 573, startPoint y: 72, endPoint x: 321, endPoint y: 68, distance: 252.7
click at [321, 68] on h1 "2020 Yaris - Module 3: Safety" at bounding box center [610, 68] width 581 height 23
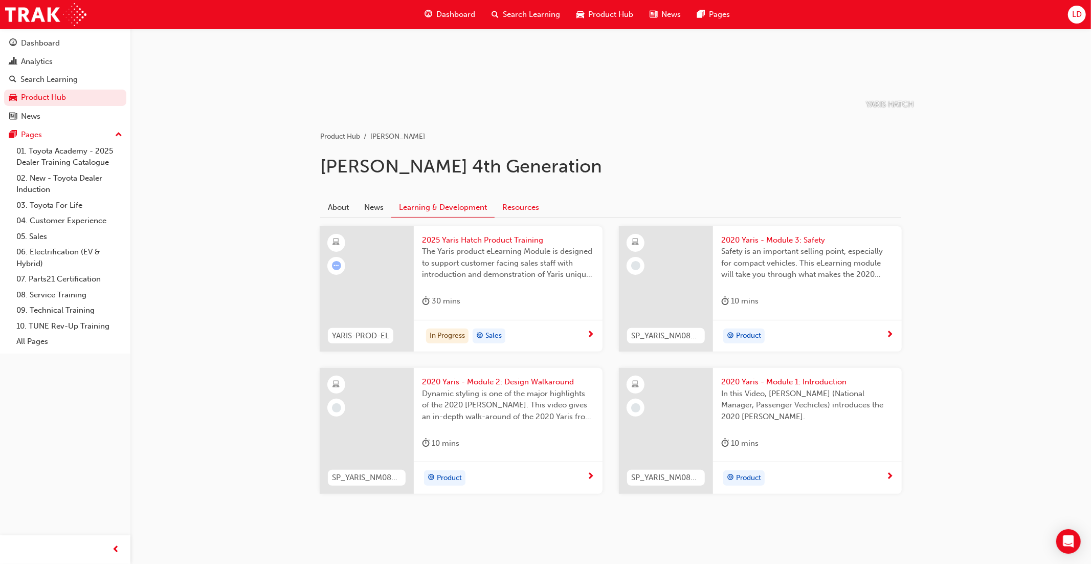
click at [526, 207] on link "Resources" at bounding box center [521, 206] width 52 height 19
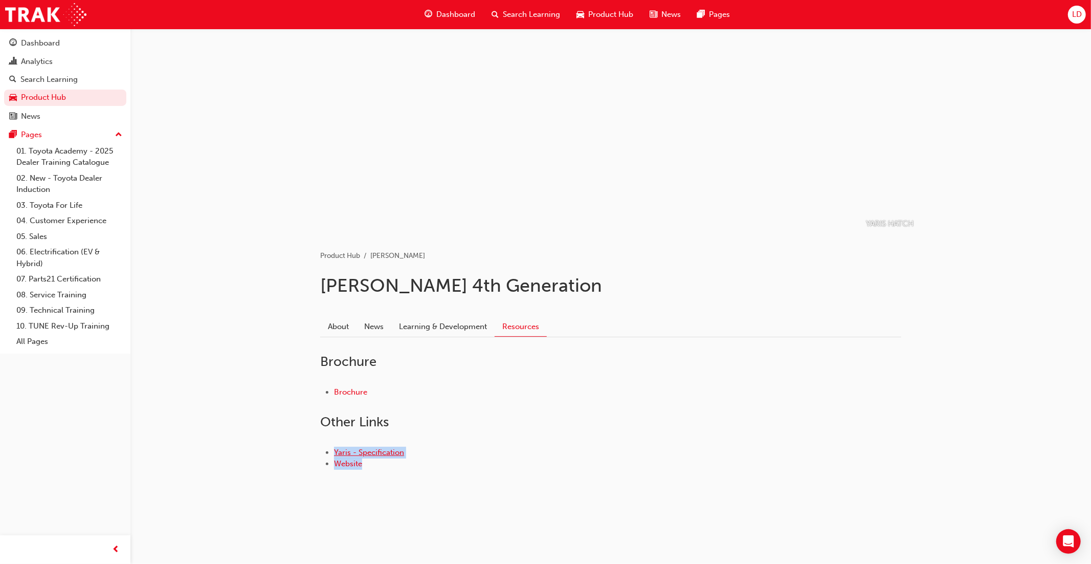
drag, startPoint x: 372, startPoint y: 468, endPoint x: 333, endPoint y: 451, distance: 42.6
click at [329, 450] on ul "Yaris - Specification Website" at bounding box center [610, 458] width 581 height 23
